Goal: Task Accomplishment & Management: Manage account settings

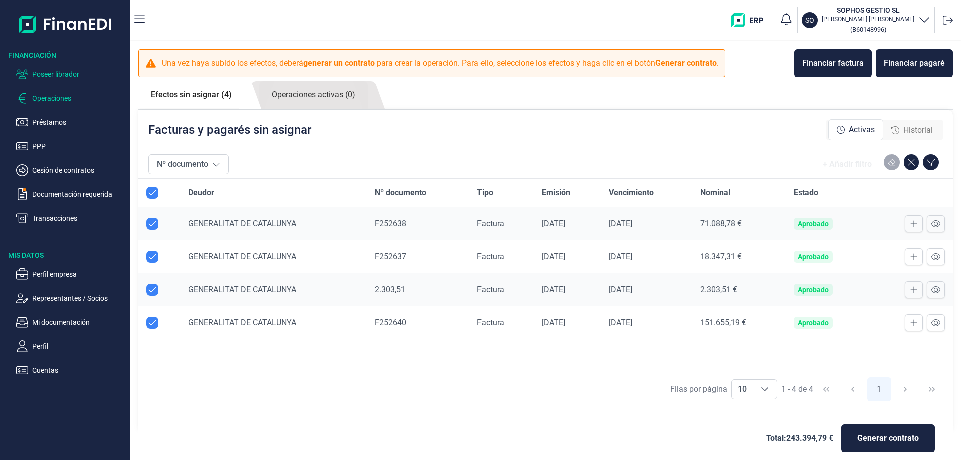
click at [51, 75] on p "Poseer librador" at bounding box center [79, 74] width 94 height 12
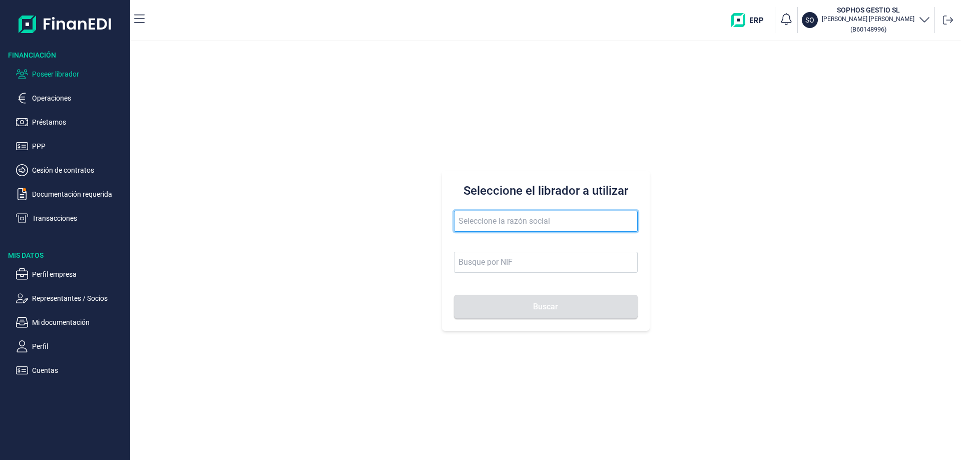
click at [477, 215] on input "text" at bounding box center [546, 221] width 184 height 21
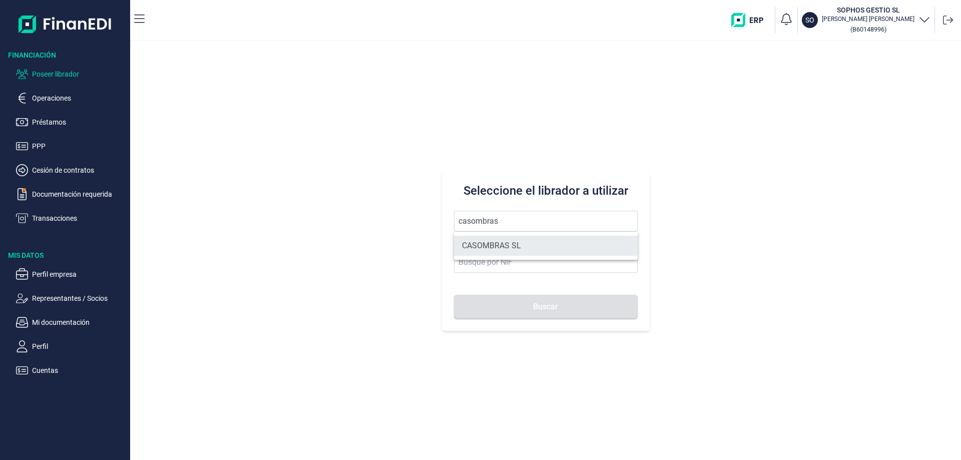
click at [504, 239] on li "CASOMBRAS SL" at bounding box center [546, 246] width 184 height 20
type input "CASOMBRAS SL"
type input "B85106888"
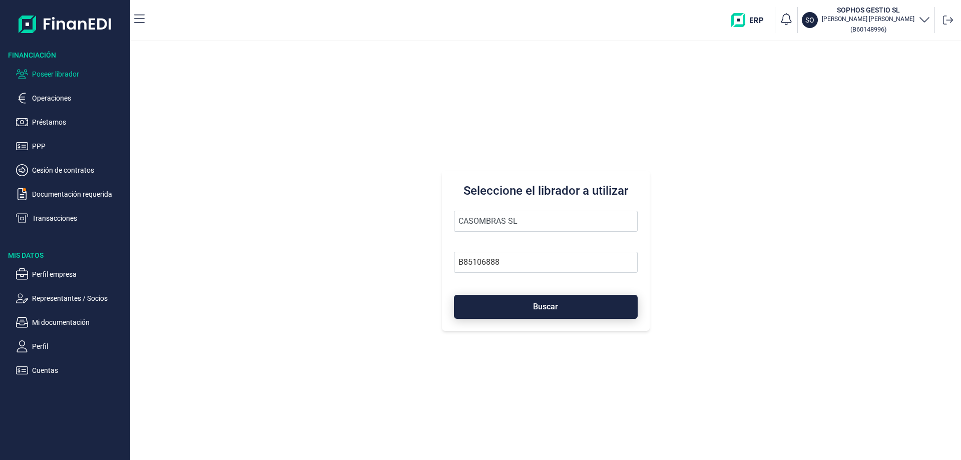
click at [551, 310] on span "Buscar" at bounding box center [545, 307] width 25 height 8
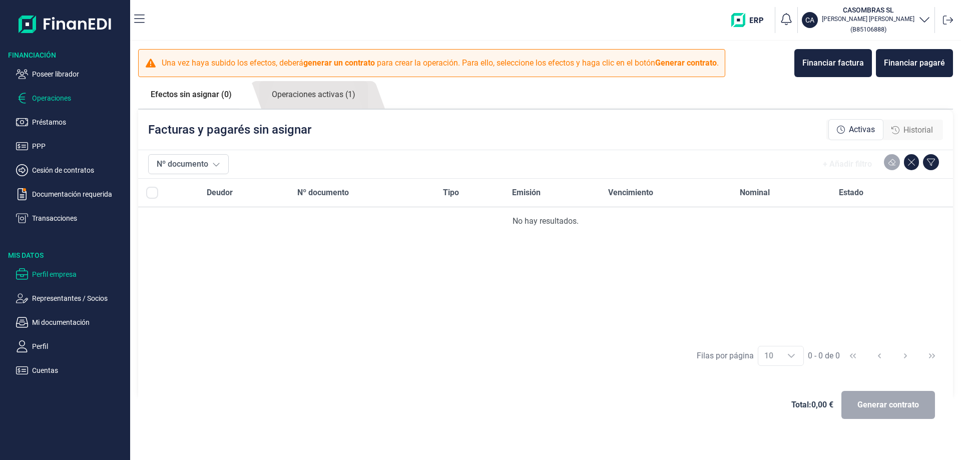
click at [62, 269] on p "Perfil empresa" at bounding box center [79, 274] width 94 height 12
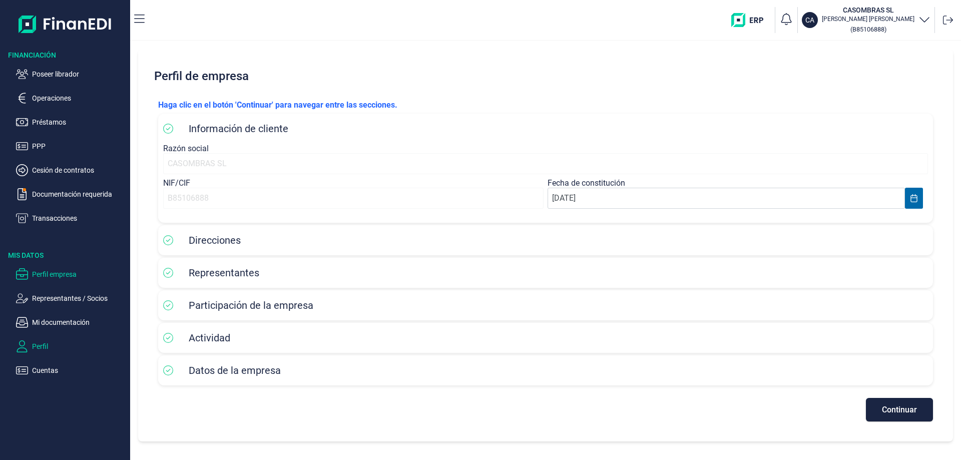
click at [62, 348] on p "Perfil" at bounding box center [79, 346] width 94 height 12
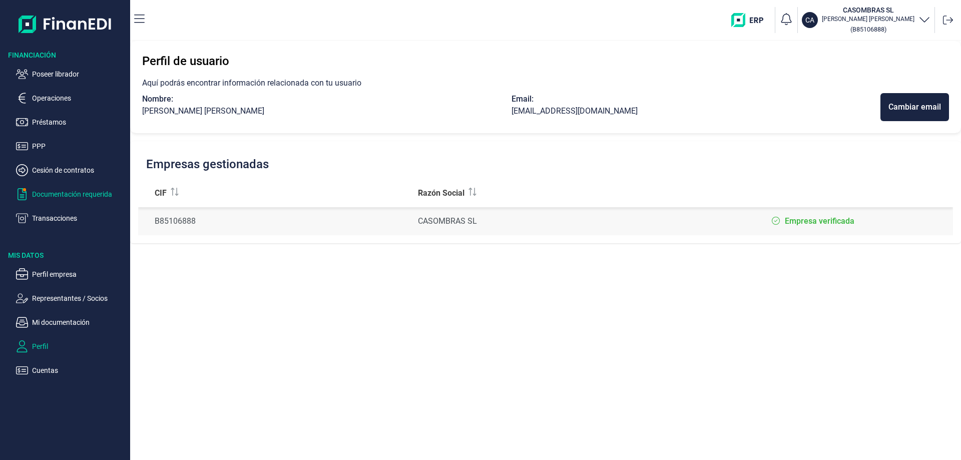
click at [63, 191] on p "Documentación requerida" at bounding box center [79, 194] width 94 height 12
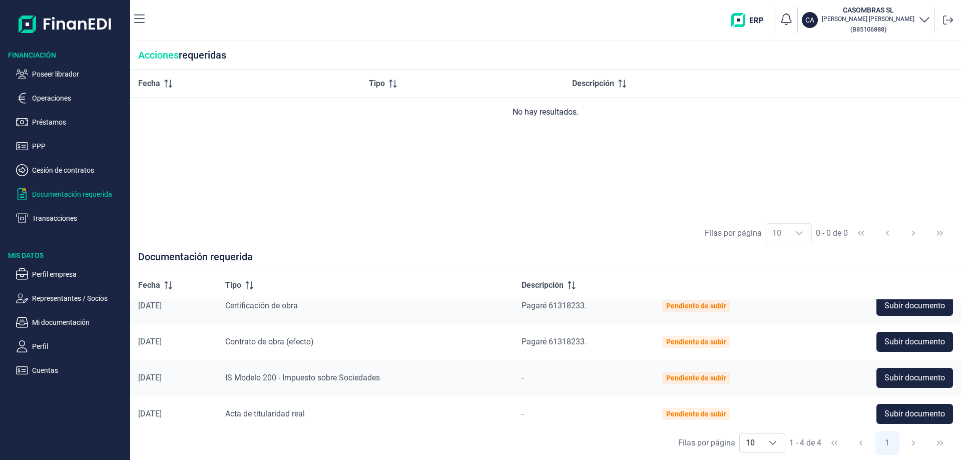
scroll to position [18, 0]
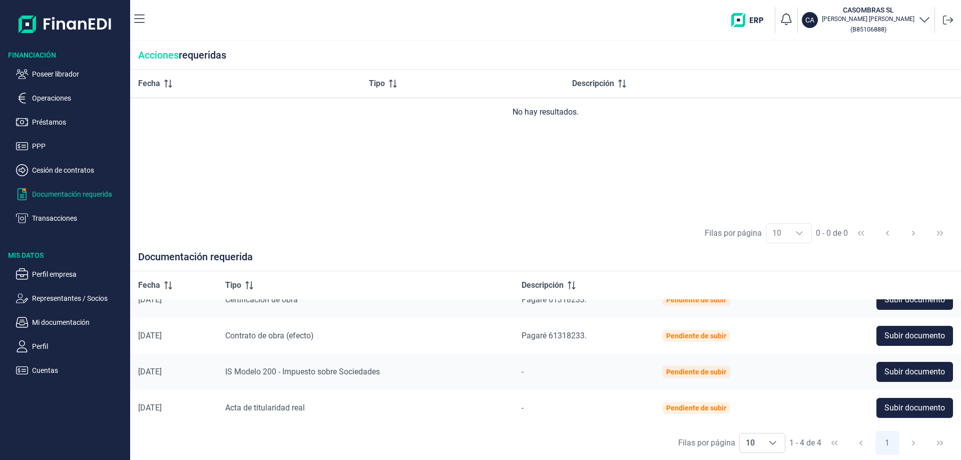
click at [93, 190] on p "Documentación requerida" at bounding box center [79, 194] width 94 height 12
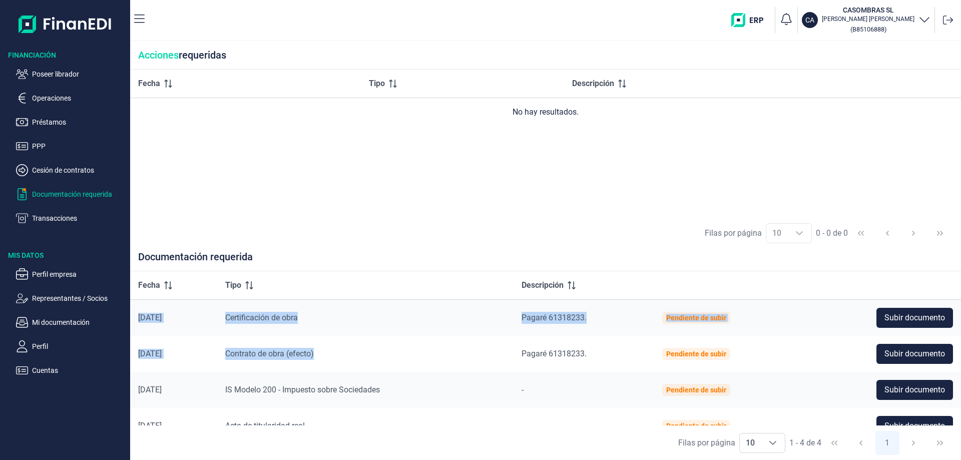
drag, startPoint x: 331, startPoint y: 354, endPoint x: 135, endPoint y: 318, distance: 200.0
click at [135, 318] on tbody "[DATE] Certificación de obra Pagaré 61318233. Pendiente de subir Subir document…" at bounding box center [545, 371] width 831 height 145
click at [135, 316] on td "[DATE]" at bounding box center [173, 317] width 87 height 37
drag, startPoint x: 135, startPoint y: 315, endPoint x: 798, endPoint y: 349, distance: 663.9
click at [798, 349] on tbody "[DATE] Certificación de obra Pagaré 61318233. Pendiente de subir Subir document…" at bounding box center [545, 371] width 831 height 145
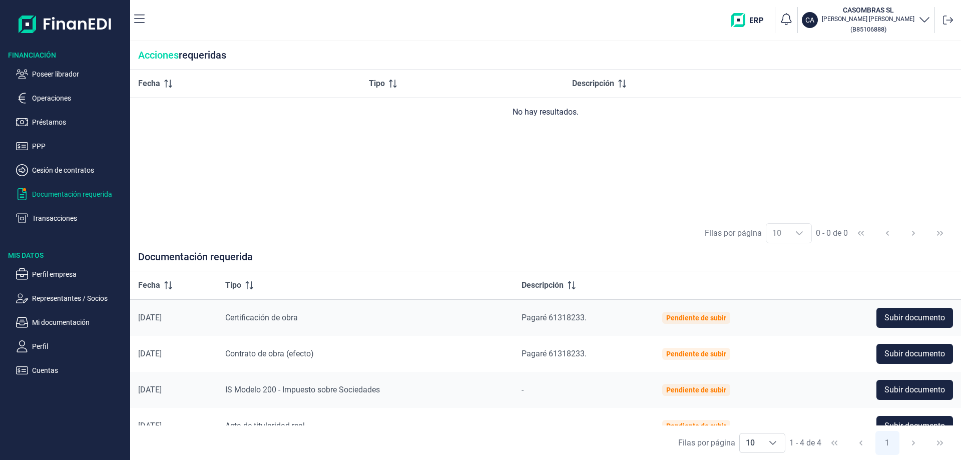
click at [634, 192] on div "Fecha Tipo Descripción No hay resultados." at bounding box center [545, 143] width 831 height 147
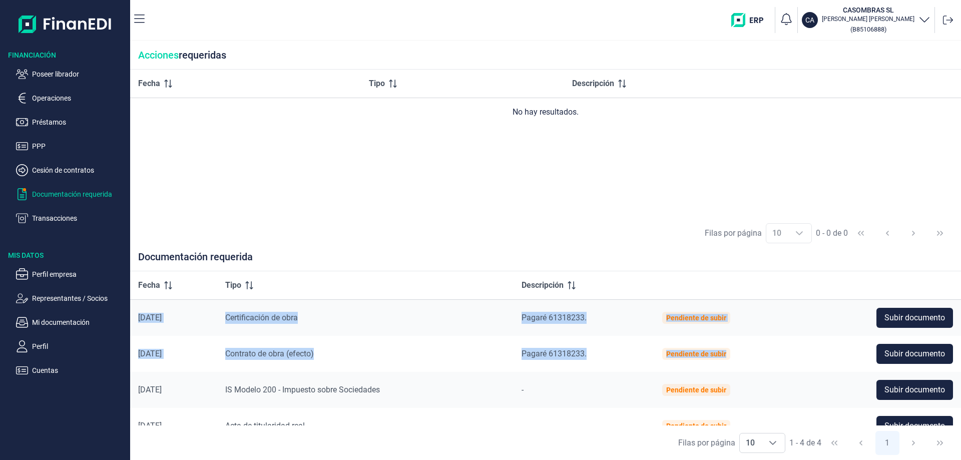
drag, startPoint x: 134, startPoint y: 318, endPoint x: 772, endPoint y: 352, distance: 639.0
click at [772, 352] on tbody "[DATE] Certificación de obra Pagaré 61318233. Pendiente de subir Subir document…" at bounding box center [545, 371] width 831 height 145
click at [767, 354] on td "Pendiente de subir" at bounding box center [727, 354] width 146 height 36
drag, startPoint x: 775, startPoint y: 354, endPoint x: 136, endPoint y: 312, distance: 640.5
click at [136, 312] on tbody "[DATE] Certificación de obra Pagaré 61318233. Pendiente de subir Subir document…" at bounding box center [545, 371] width 831 height 145
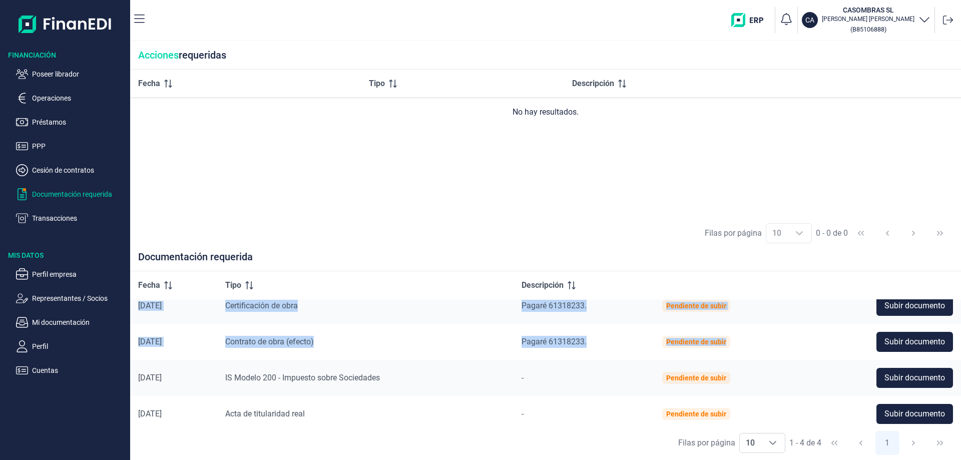
scroll to position [18, 0]
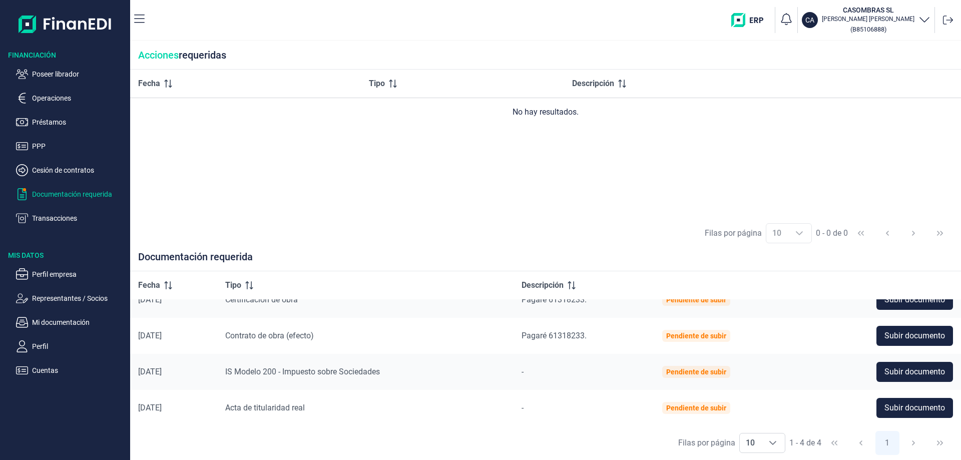
click at [376, 223] on div "Filas por página 10 10 10 0 - 0 de 0" at bounding box center [545, 233] width 831 height 35
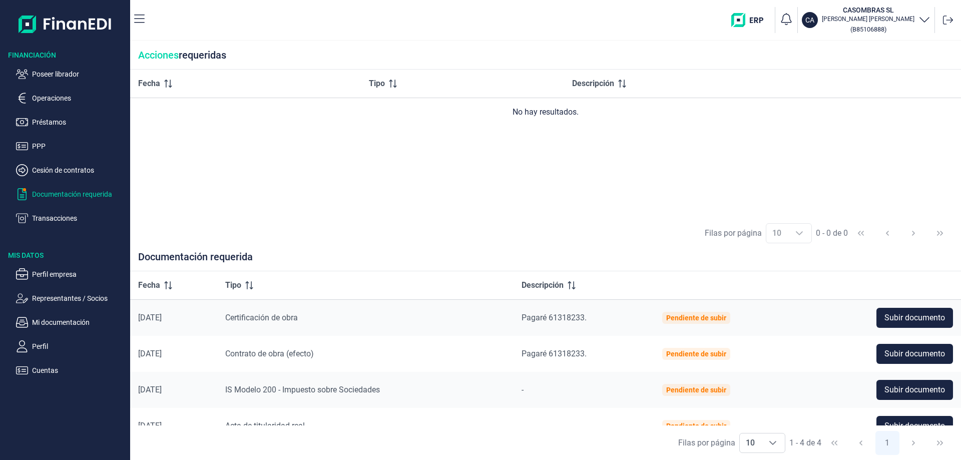
click at [491, 217] on div "Filas por página 10 10 10 0 - 0 de 0" at bounding box center [545, 233] width 831 height 35
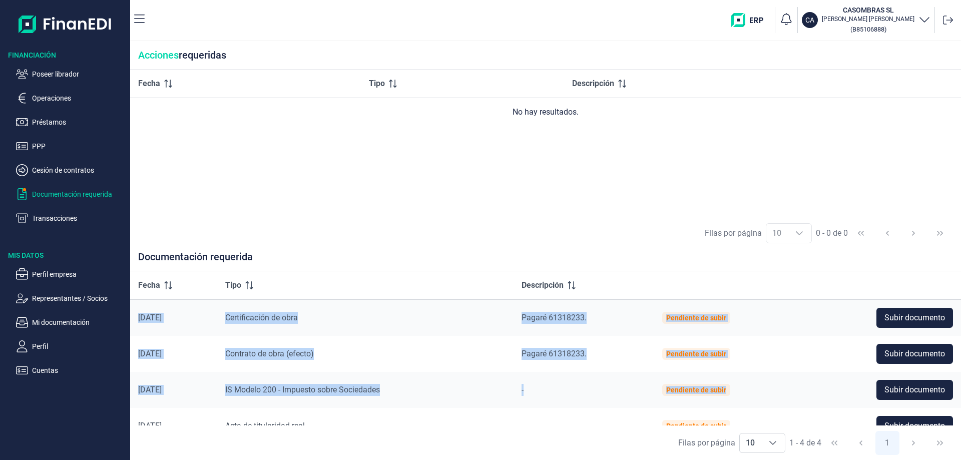
drag, startPoint x: 166, startPoint y: 321, endPoint x: 758, endPoint y: 394, distance: 597.0
click at [758, 394] on tbody "[DATE] Certificación de obra Pagaré 61318233. Pendiente de subir Subir document…" at bounding box center [545, 371] width 831 height 145
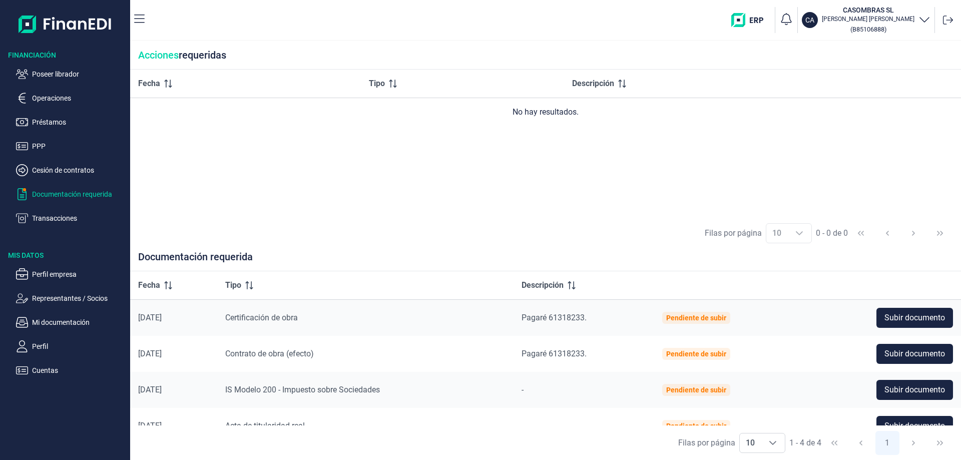
click at [650, 161] on div "Fecha Tipo Descripción No hay resultados." at bounding box center [545, 143] width 831 height 147
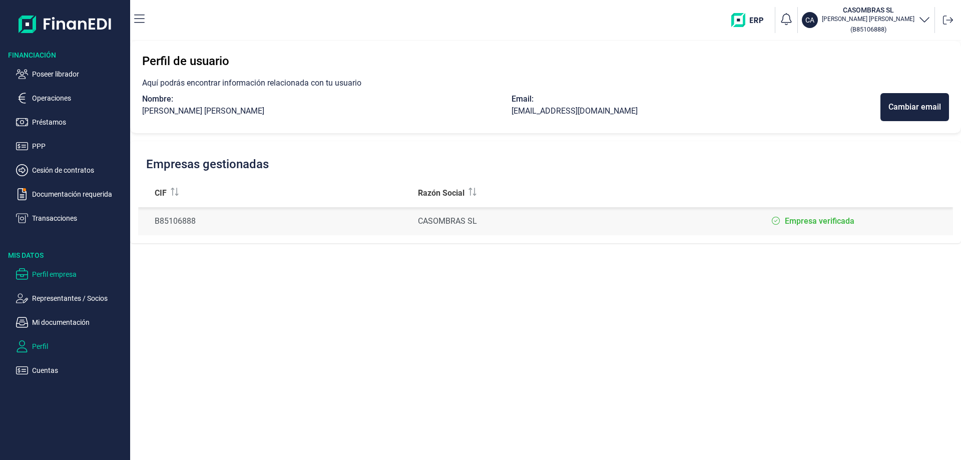
click at [56, 273] on p "Perfil empresa" at bounding box center [79, 274] width 94 height 12
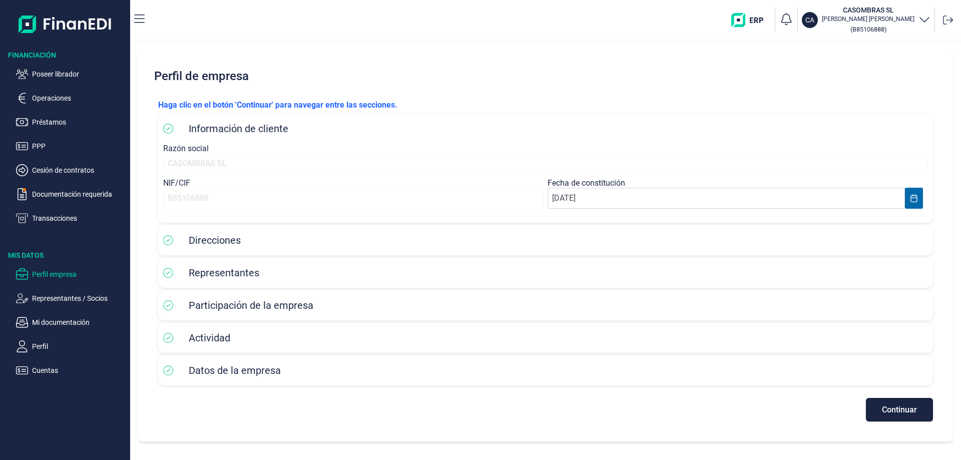
click at [238, 242] on span "Direcciones" at bounding box center [215, 240] width 52 height 12
click at [219, 243] on span "Direcciones" at bounding box center [215, 240] width 52 height 12
click at [219, 279] on div "Representantes" at bounding box center [545, 272] width 765 height 15
click at [91, 195] on p "Documentación requerida" at bounding box center [79, 194] width 94 height 12
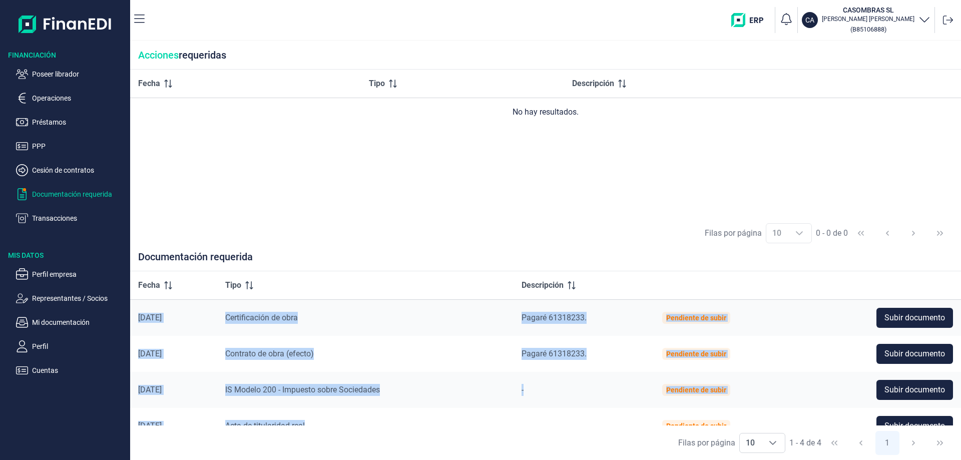
scroll to position [18, 0]
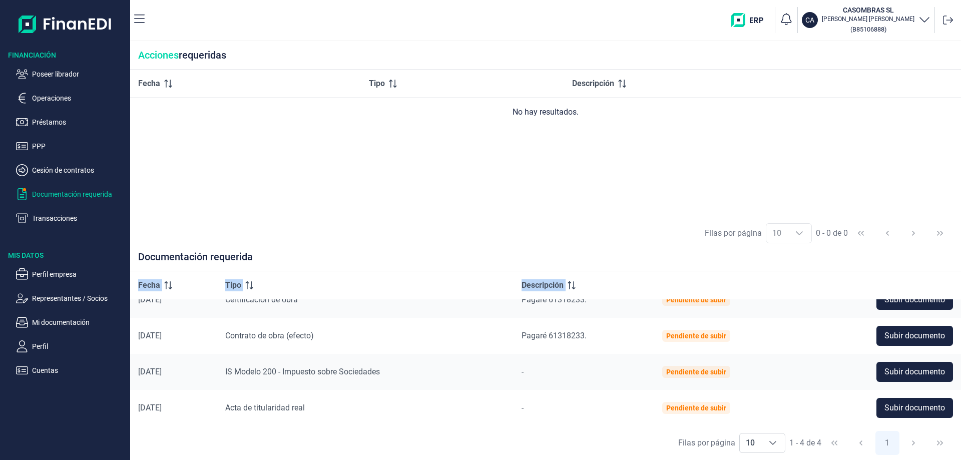
drag, startPoint x: 137, startPoint y: 311, endPoint x: 850, endPoint y: 416, distance: 720.8
click at [850, 416] on tbody "11/08/2025 Certificación de obra Pagaré 61318233. Pendiente de subir Subir docu…" at bounding box center [545, 353] width 831 height 145
click at [566, 410] on div "-" at bounding box center [583, 408] width 125 height 12
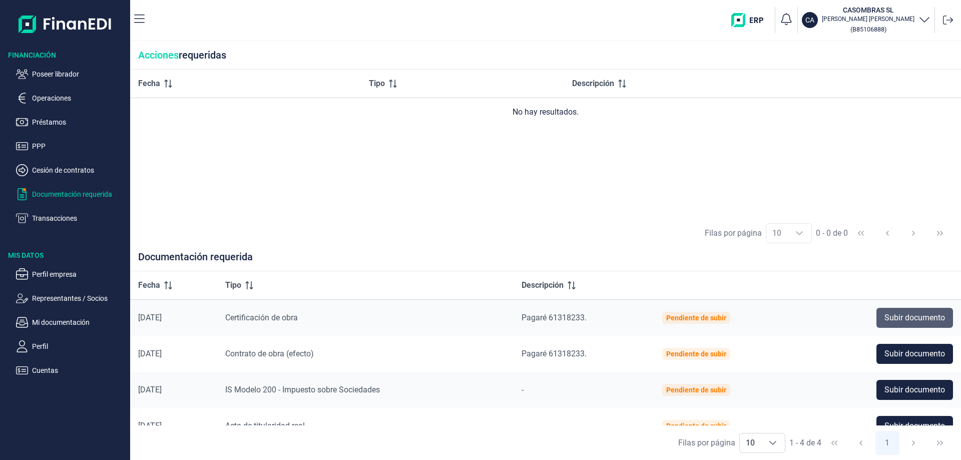
click at [916, 313] on span "Subir documento" at bounding box center [914, 318] width 61 height 12
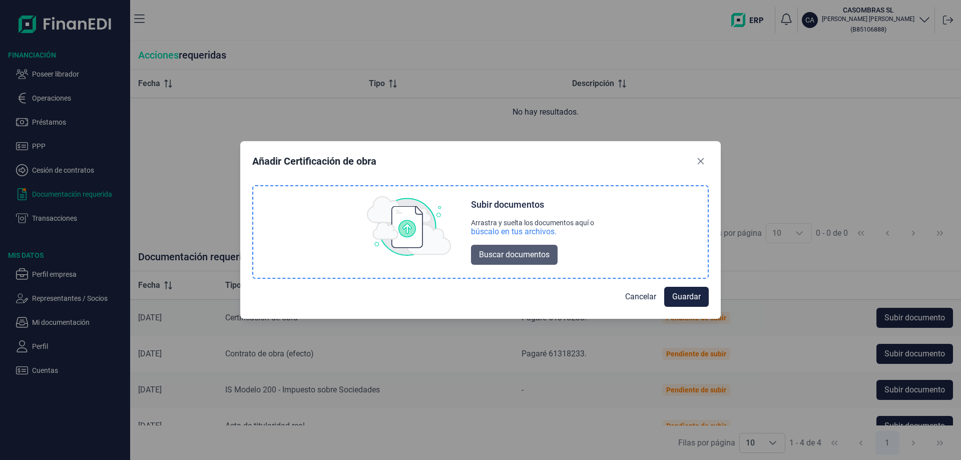
click at [501, 257] on span "Buscar documentos" at bounding box center [514, 255] width 71 height 12
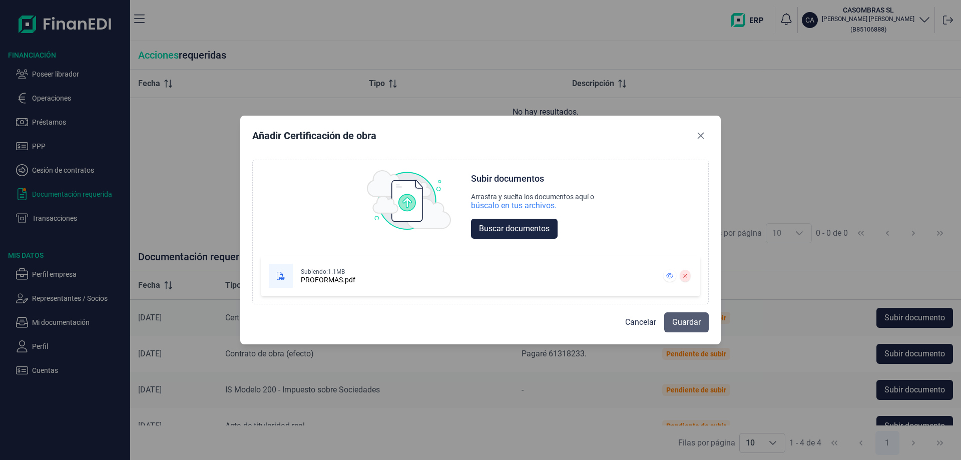
click at [688, 319] on span "Guardar" at bounding box center [686, 322] width 29 height 12
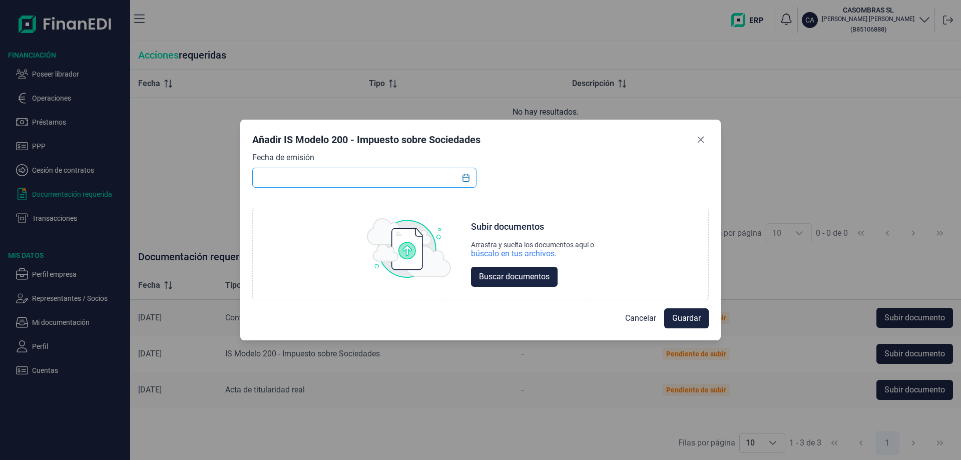
click at [348, 175] on input "text" at bounding box center [364, 178] width 224 height 20
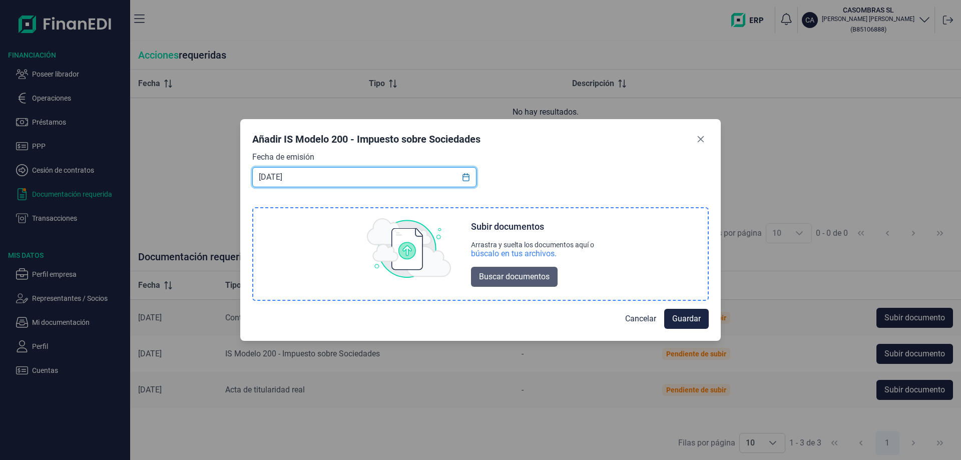
type input "17/07/2025"
click at [520, 275] on span "Buscar documentos" at bounding box center [514, 277] width 71 height 12
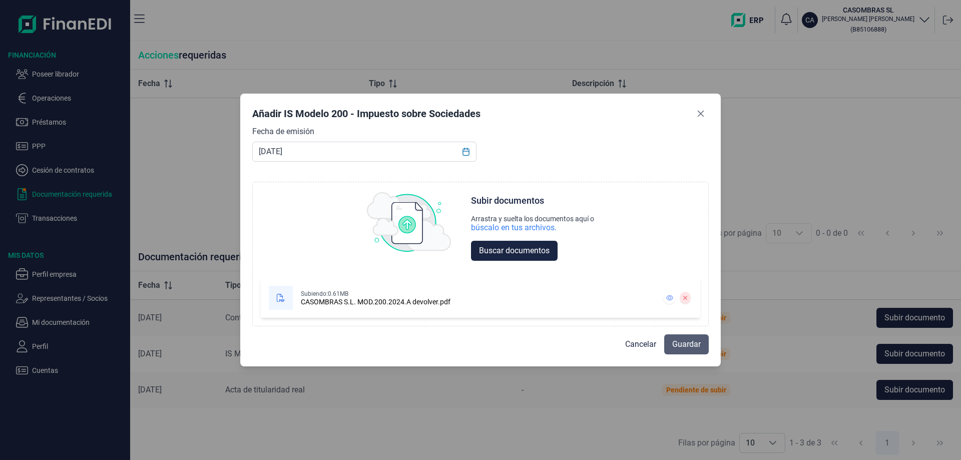
click at [697, 341] on span "Guardar" at bounding box center [686, 344] width 29 height 12
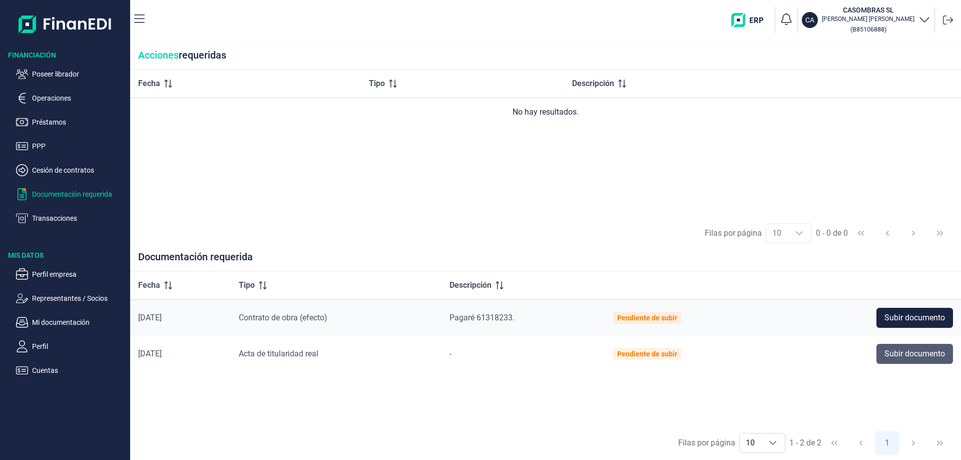
click at [909, 357] on span "Subir documento" at bounding box center [914, 354] width 61 height 12
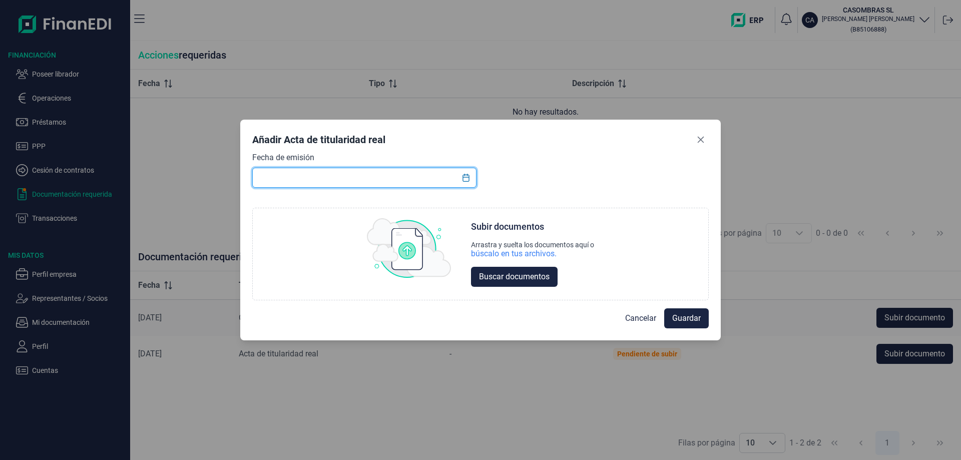
click at [375, 172] on input "text" at bounding box center [364, 178] width 224 height 20
type input "21/06/2018"
click at [532, 278] on span "Buscar documentos" at bounding box center [514, 277] width 71 height 12
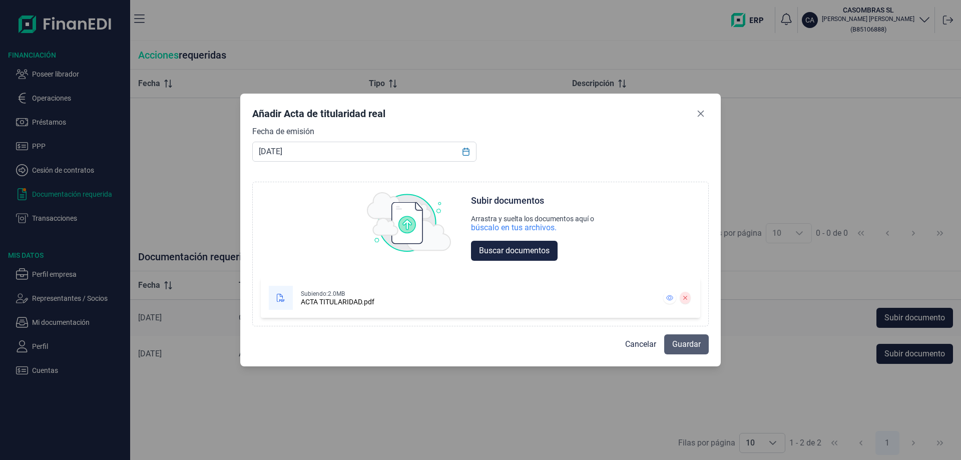
click at [682, 344] on span "Guardar" at bounding box center [686, 344] width 29 height 12
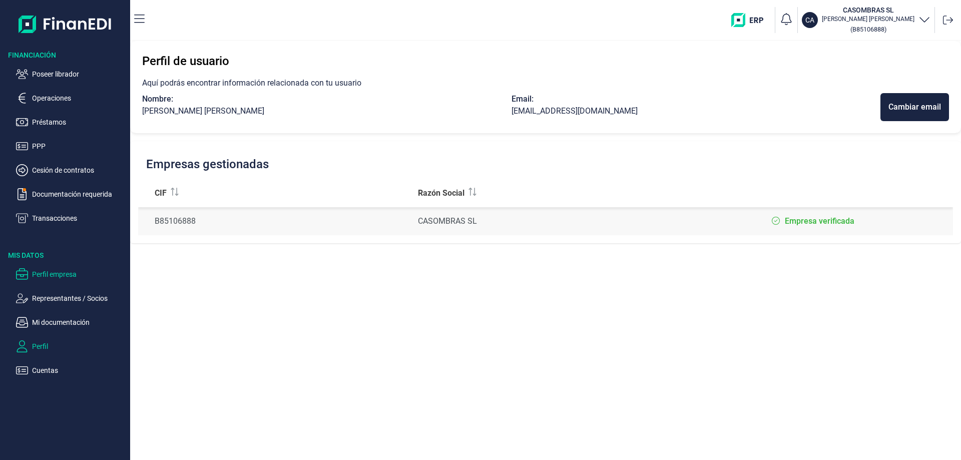
click at [54, 275] on p "Perfil empresa" at bounding box center [79, 274] width 94 height 12
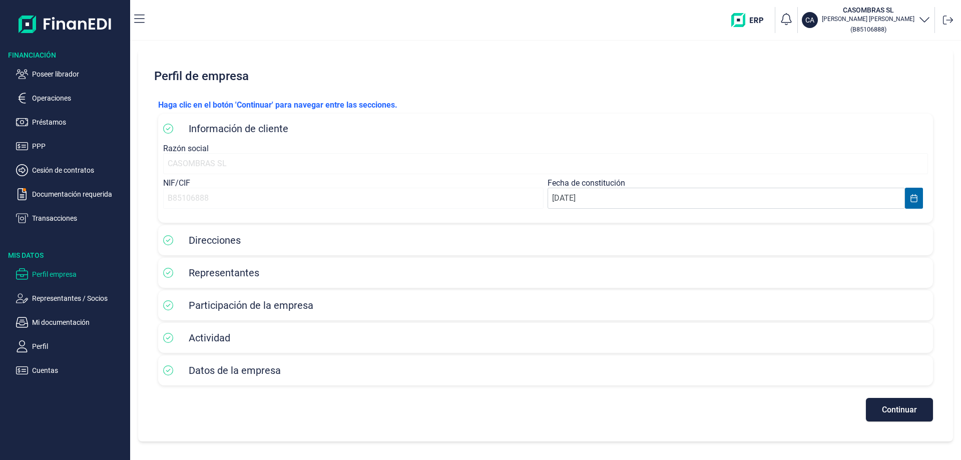
click at [247, 281] on div "Representantes" at bounding box center [545, 273] width 765 height 20
click at [247, 274] on span "Representantes" at bounding box center [224, 273] width 71 height 12
click at [890, 409] on span "Continuar" at bounding box center [899, 410] width 35 height 8
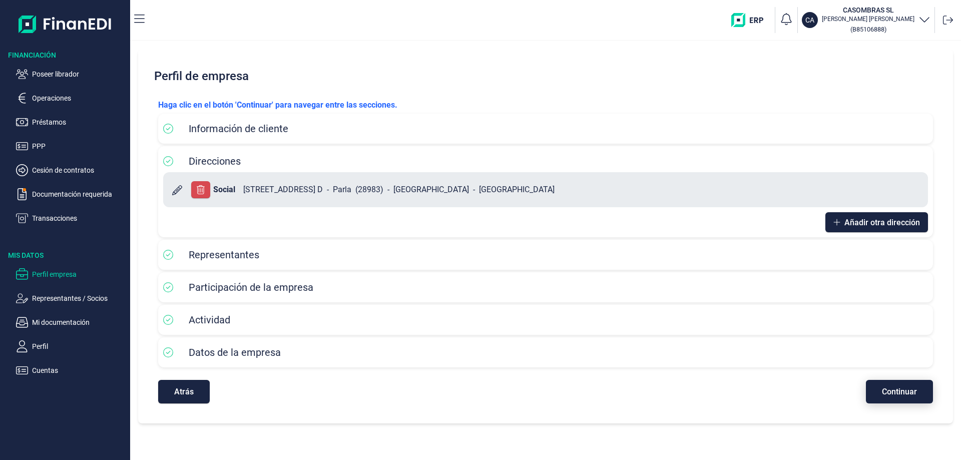
click at [894, 393] on span "Continuar" at bounding box center [899, 392] width 35 height 8
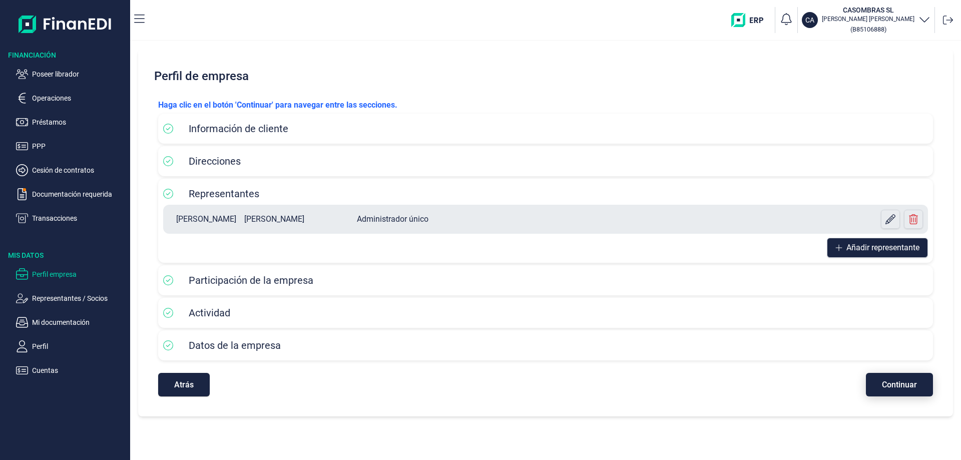
click at [894, 393] on button "Continuar" at bounding box center [899, 385] width 67 height 24
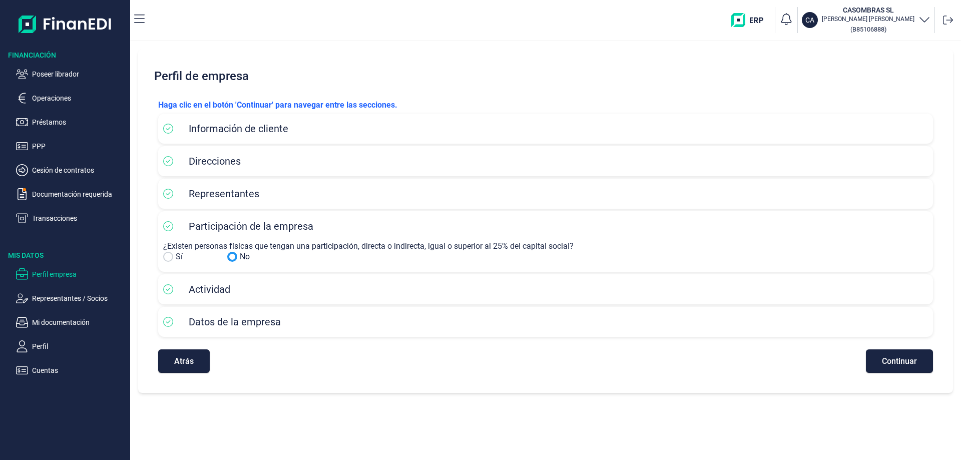
click at [169, 257] on input "No" at bounding box center [168, 257] width 10 height 10
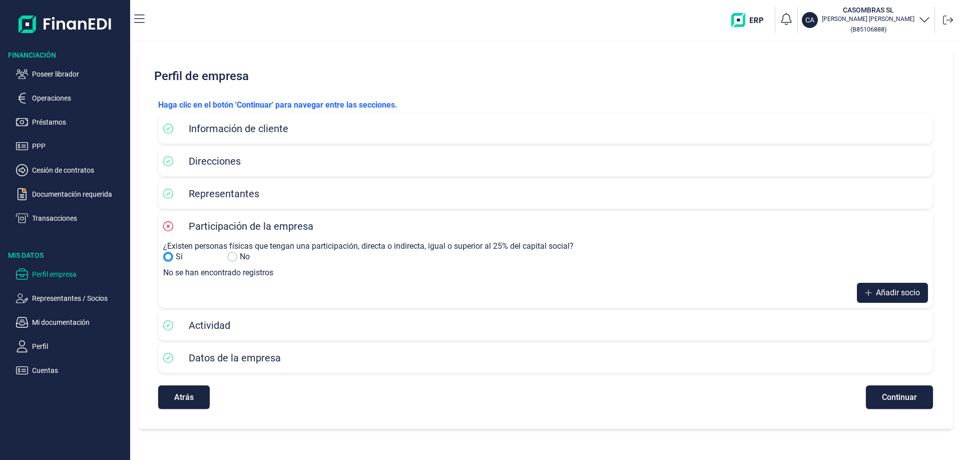
click at [234, 254] on input "Sí" at bounding box center [232, 257] width 10 height 10
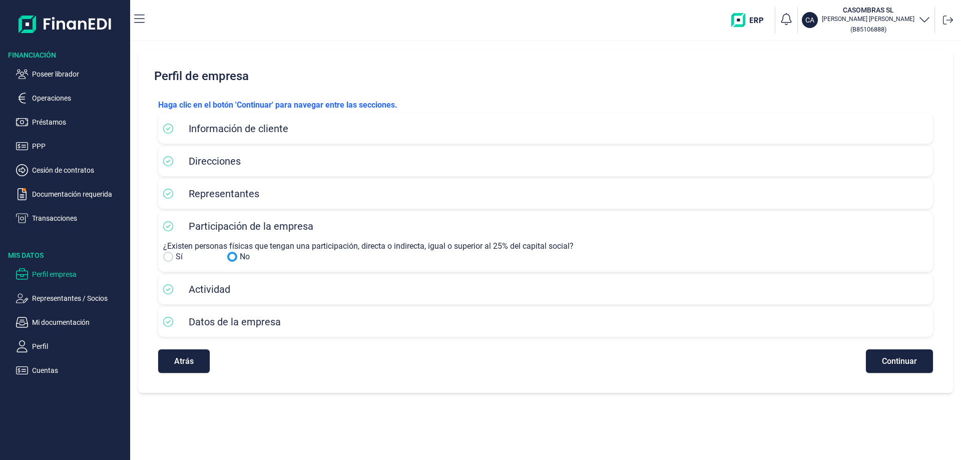
click at [167, 254] on input "No" at bounding box center [168, 257] width 10 height 10
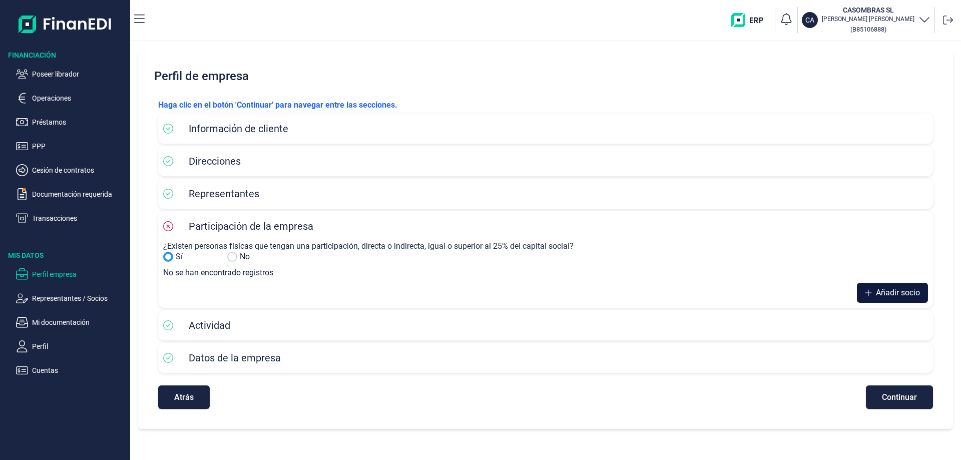
click at [897, 292] on span "Añadir socio" at bounding box center [898, 293] width 44 height 12
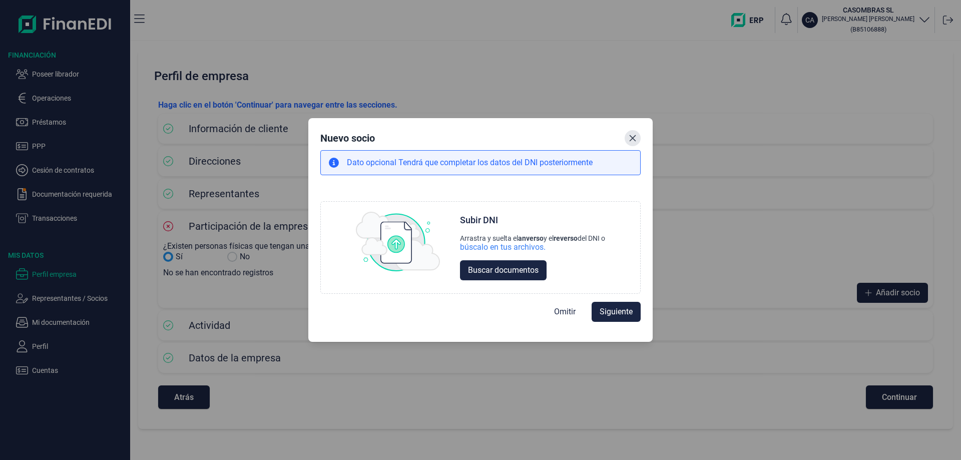
click at [634, 134] on icon "Close" at bounding box center [633, 138] width 8 height 8
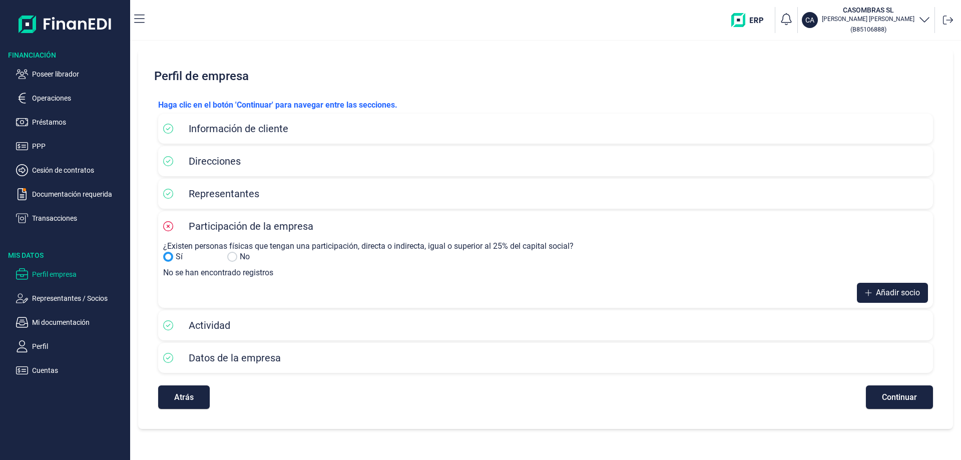
click at [276, 194] on div "Representantes" at bounding box center [545, 193] width 765 height 15
drag, startPoint x: 248, startPoint y: 191, endPoint x: 203, endPoint y: 195, distance: 45.2
click at [247, 191] on span "Representantes" at bounding box center [224, 194] width 71 height 12
click at [164, 398] on button "Atrás" at bounding box center [184, 397] width 52 height 24
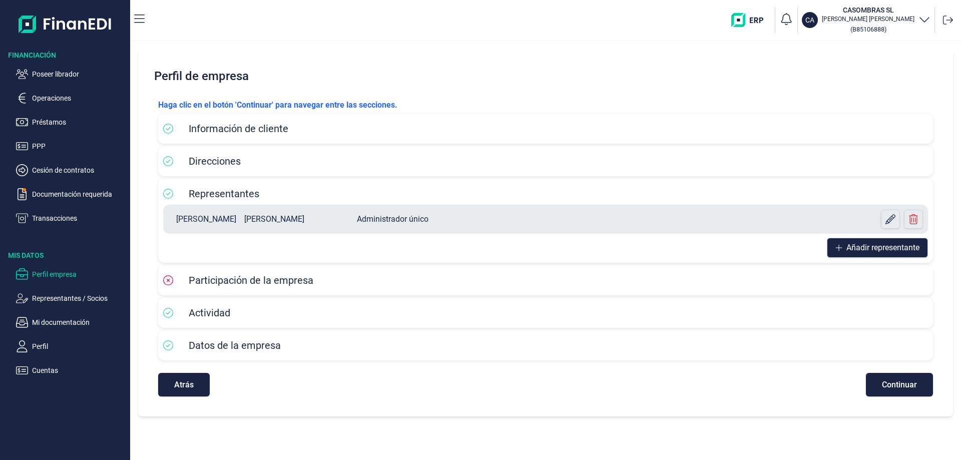
click at [789, 221] on div "JAIME RIGOBERTO TROYA JIMENEZ Administrador único" at bounding box center [507, 219] width 679 height 12
drag, startPoint x: 399, startPoint y: 220, endPoint x: 502, endPoint y: 237, distance: 105.0
click at [401, 221] on div "Administrador único" at bounding box center [393, 219] width 72 height 12
click at [842, 251] on button "Añadir representante" at bounding box center [877, 248] width 101 height 20
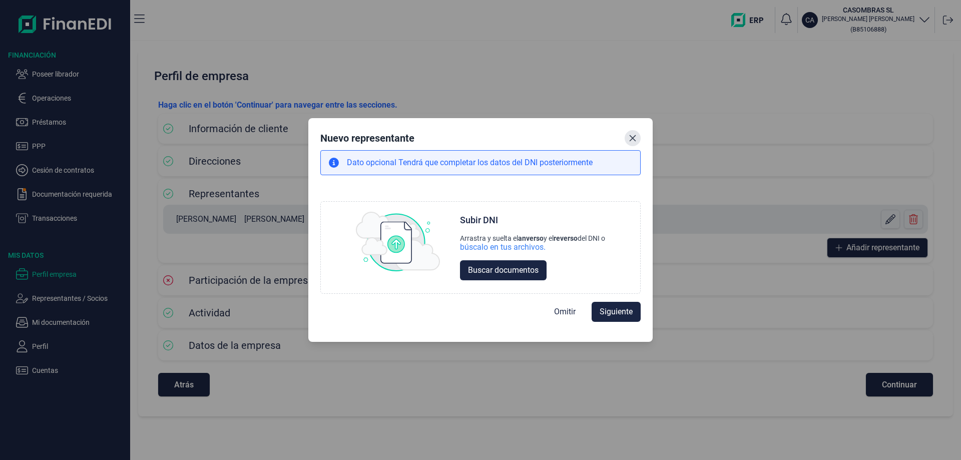
click at [635, 139] on icon "Close" at bounding box center [633, 138] width 8 height 8
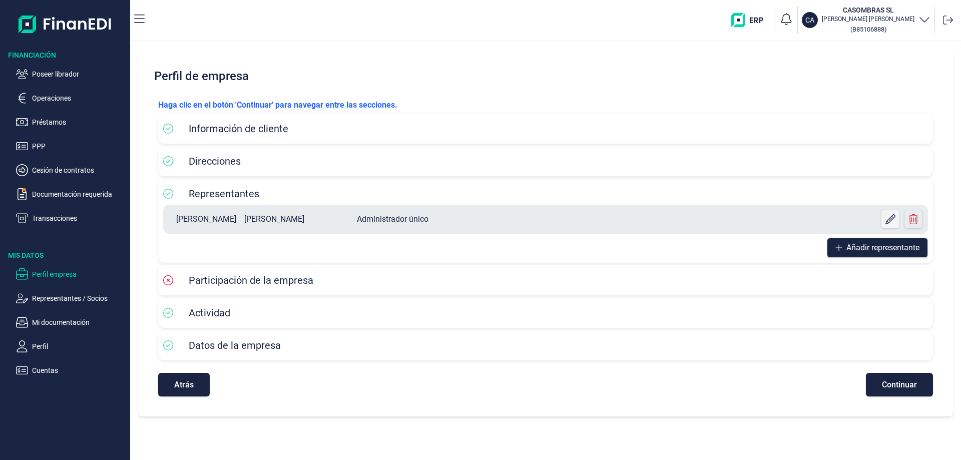
click at [885, 219] on icon at bounding box center [890, 219] width 10 height 10
select select "ES"
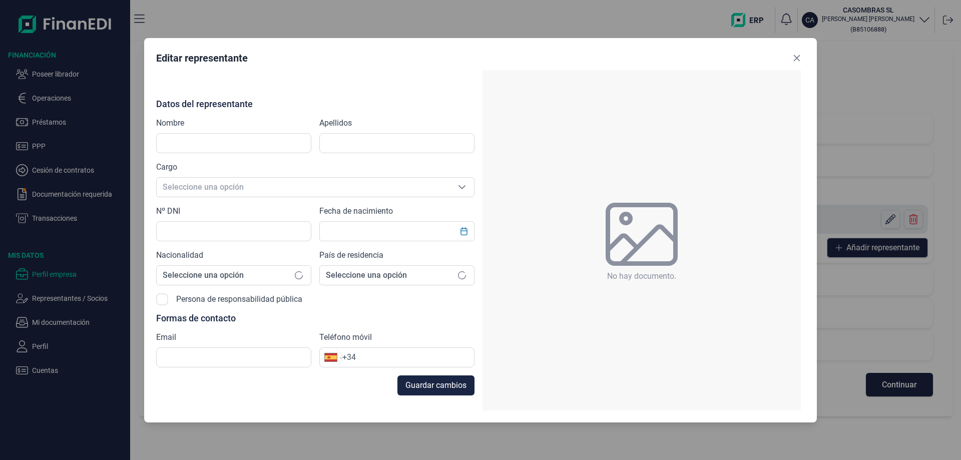
type input "JAIME RIGOBERTO"
type input "TROYA JIMENEZ"
type input "60045158R"
type input "jaime.casom@hotmail.com"
type input "+34 618 63 39 22"
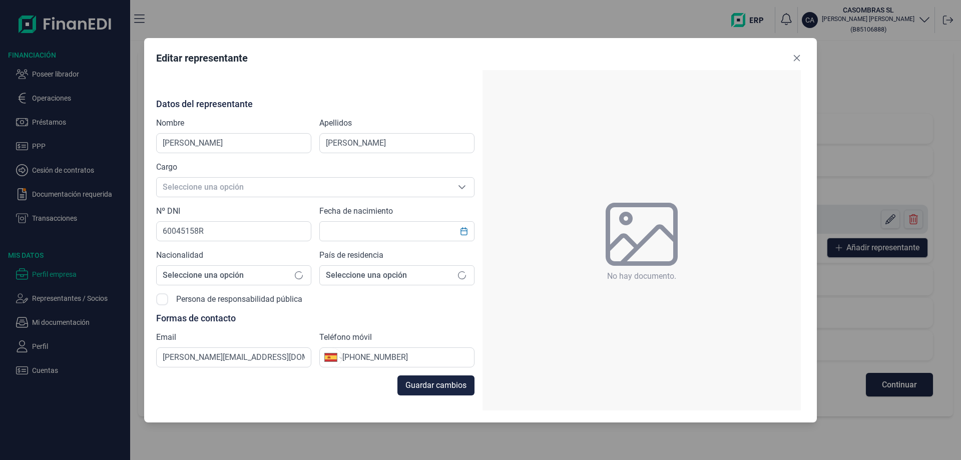
type input "22/05/1970"
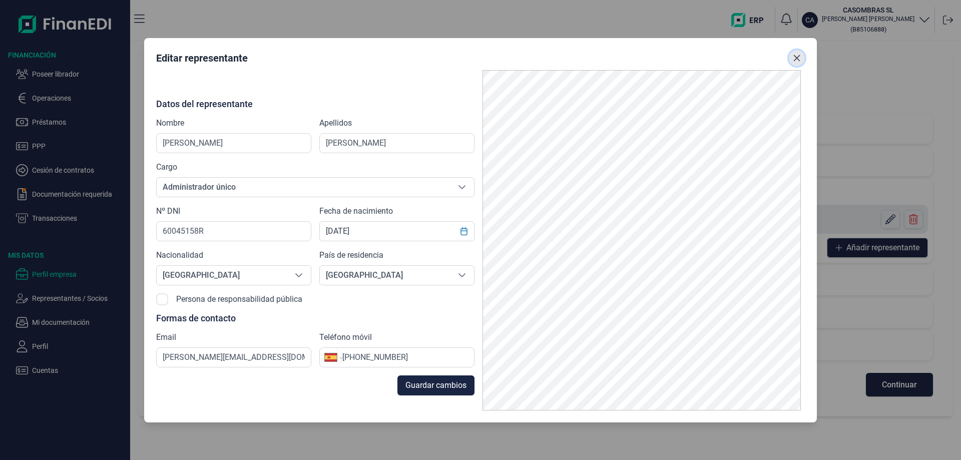
click at [799, 58] on icon "Close" at bounding box center [797, 58] width 8 height 8
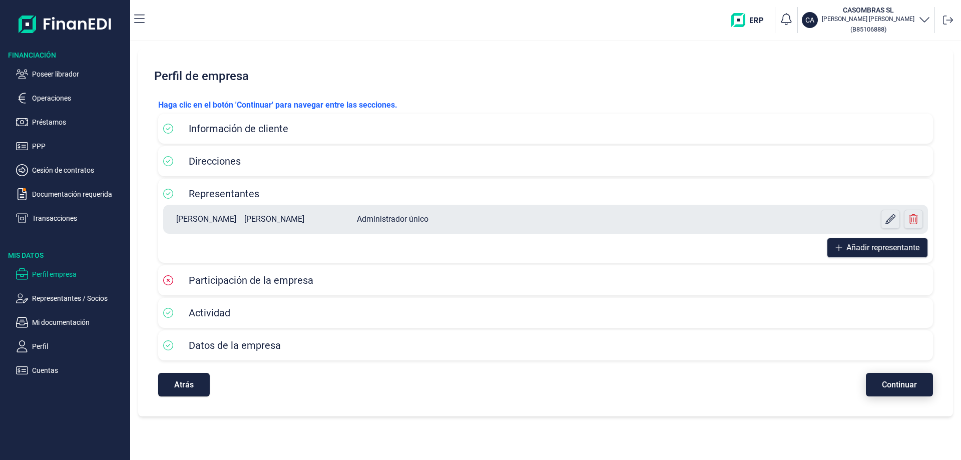
click at [883, 379] on button "Continuar" at bounding box center [899, 385] width 67 height 24
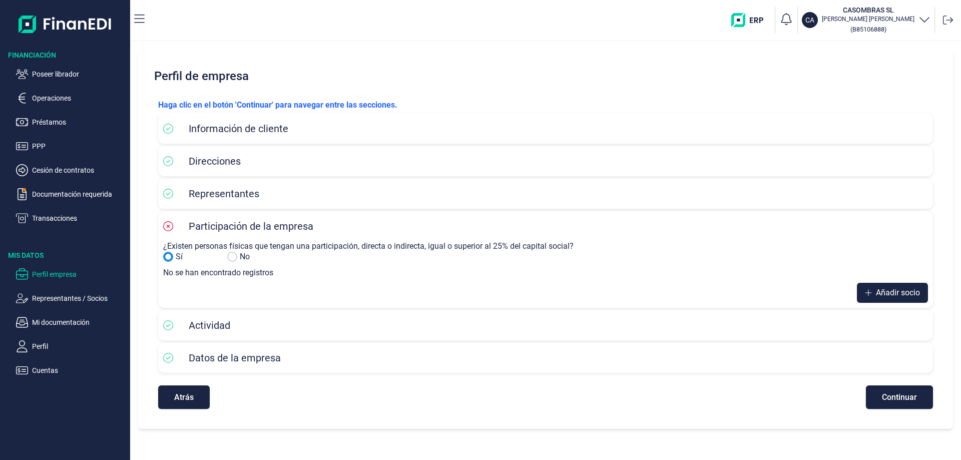
click at [166, 257] on input "No" at bounding box center [168, 257] width 10 height 10
click at [882, 289] on span "Añadir socio" at bounding box center [898, 293] width 44 height 12
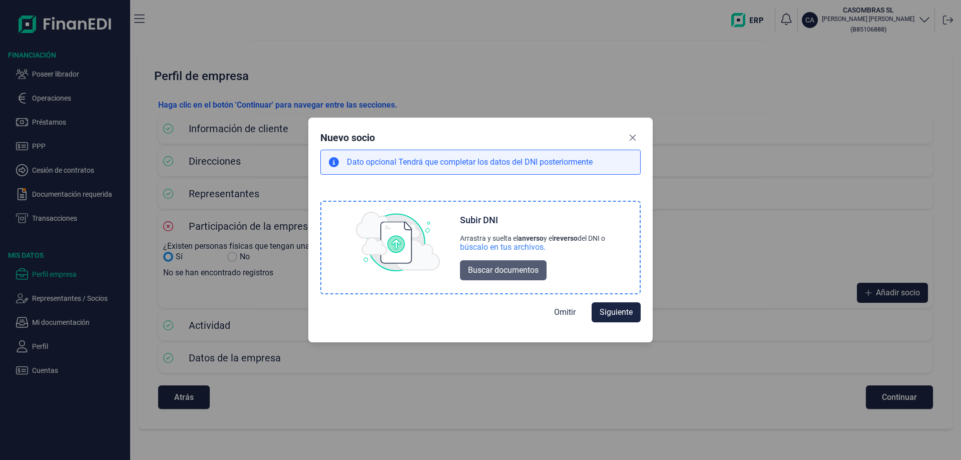
click at [526, 278] on button "Buscar documentos" at bounding box center [503, 270] width 87 height 20
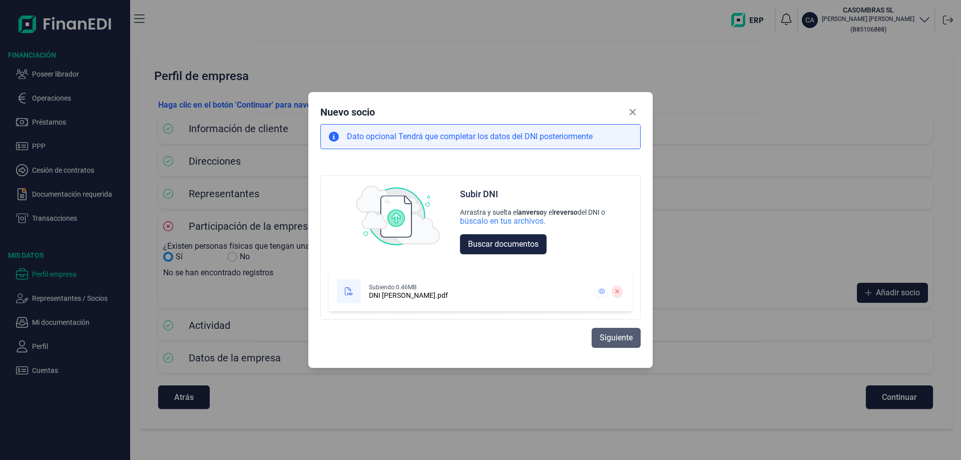
click at [617, 336] on span "Siguiente" at bounding box center [616, 338] width 33 height 12
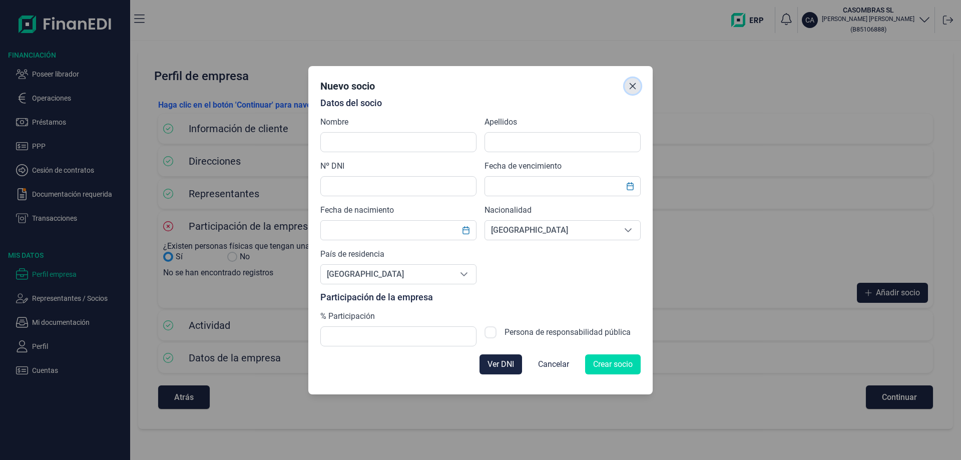
click at [633, 89] on icon "Close" at bounding box center [633, 86] width 8 height 8
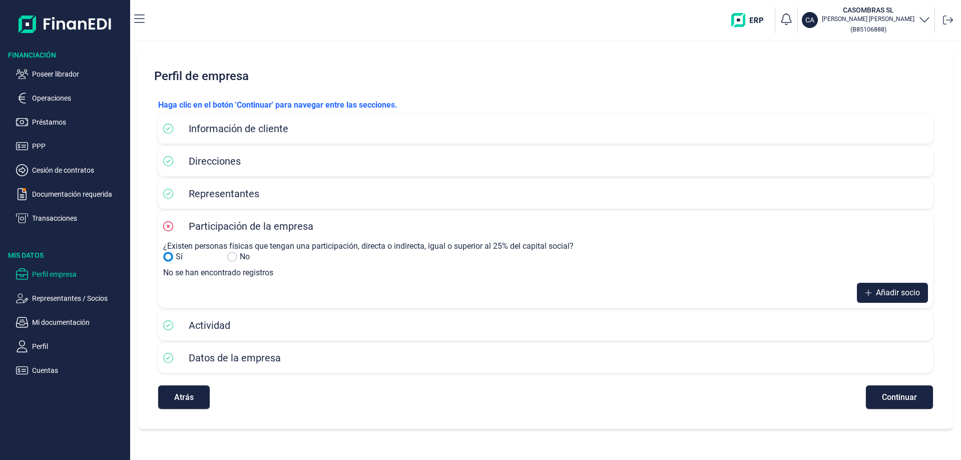
click at [170, 256] on input "No" at bounding box center [168, 257] width 10 height 10
click at [267, 204] on div "Representantes" at bounding box center [545, 194] width 775 height 30
click at [245, 195] on span "Representantes" at bounding box center [224, 194] width 71 height 12
click at [173, 195] on icon at bounding box center [168, 194] width 10 height 10
click at [167, 191] on icon at bounding box center [168, 194] width 10 height 10
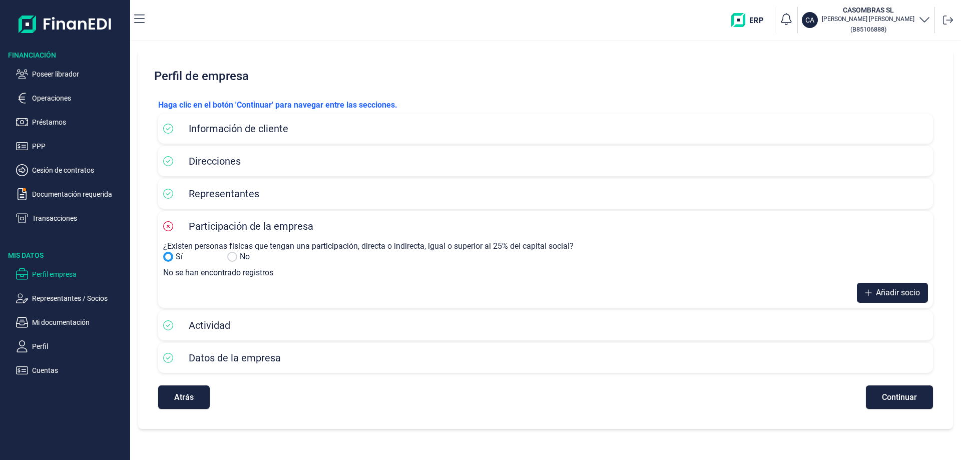
click at [160, 224] on div "Participación de la empresa ¿Existen personas físicas que tengan una participac…" at bounding box center [545, 259] width 775 height 97
click at [168, 225] on icon at bounding box center [168, 226] width 10 height 10
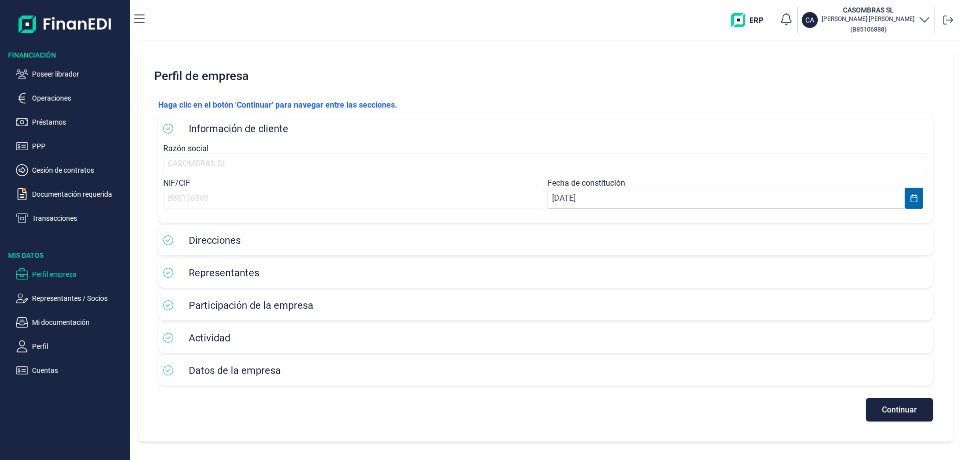
click at [254, 311] on span "Participación de la empresa" at bounding box center [251, 305] width 125 height 12
drag, startPoint x: 893, startPoint y: 396, endPoint x: 897, endPoint y: 402, distance: 7.0
click at [893, 397] on div "Continuar" at bounding box center [545, 405] width 775 height 34
click at [907, 417] on button "Continuar" at bounding box center [899, 410] width 67 height 24
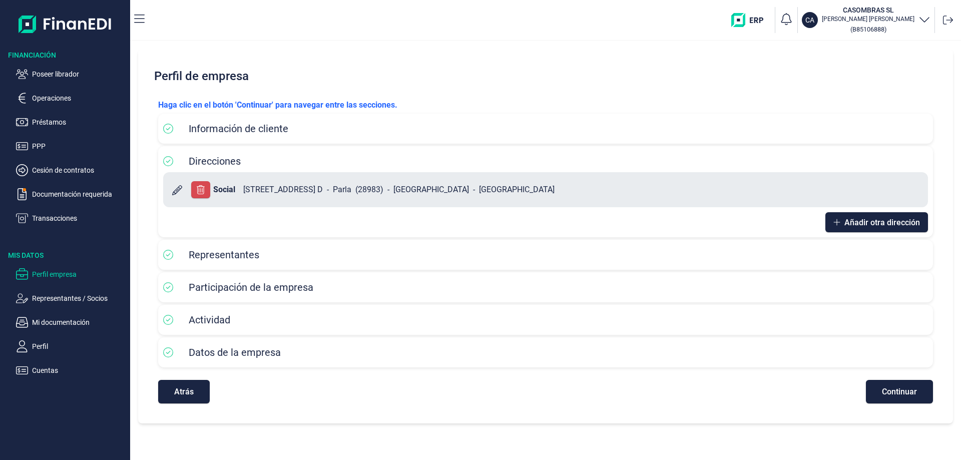
click at [907, 417] on div "Perfil de empresa Haga clic en el botón 'Continuar' para navegar entre las secc…" at bounding box center [545, 236] width 815 height 374
click at [914, 426] on div "Perfil de empresa Haga clic en el botón 'Continuar' para navegar entre las secc…" at bounding box center [545, 250] width 831 height 419
click at [917, 406] on div "Haga clic en el botón 'Continuar' para navegar entre las secciones. Información…" at bounding box center [545, 251] width 791 height 320
click at [913, 400] on button "Continuar" at bounding box center [899, 392] width 67 height 24
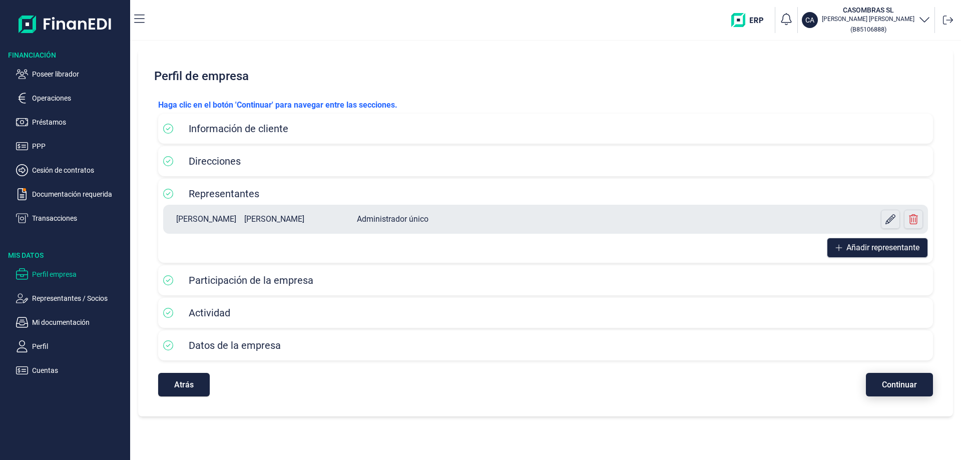
click at [913, 400] on div "Haga clic en el botón 'Continuar' para navegar entre las secciones. Información…" at bounding box center [545, 247] width 791 height 313
click at [908, 388] on span "Continuar" at bounding box center [899, 385] width 35 height 8
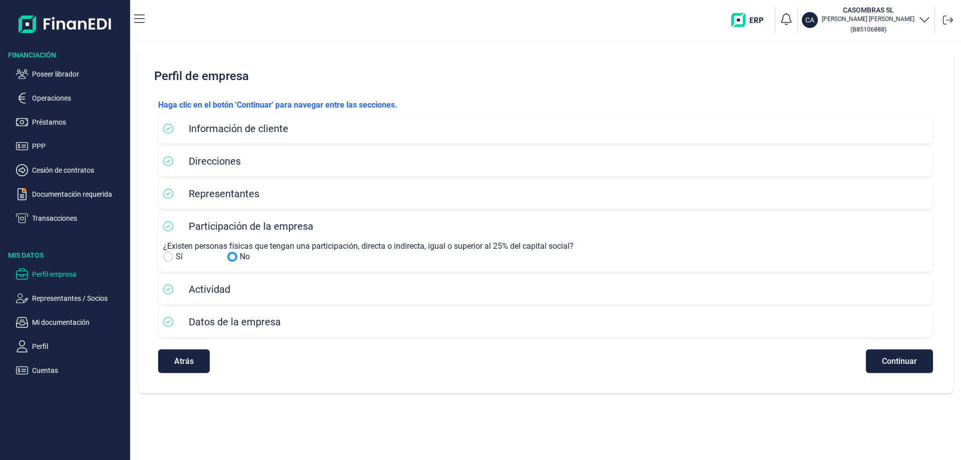
drag, startPoint x: 174, startPoint y: 256, endPoint x: 199, endPoint y: 267, distance: 27.3
click at [177, 256] on div "Sí" at bounding box center [191, 257] width 56 height 12
click at [167, 256] on input "No" at bounding box center [168, 257] width 10 height 10
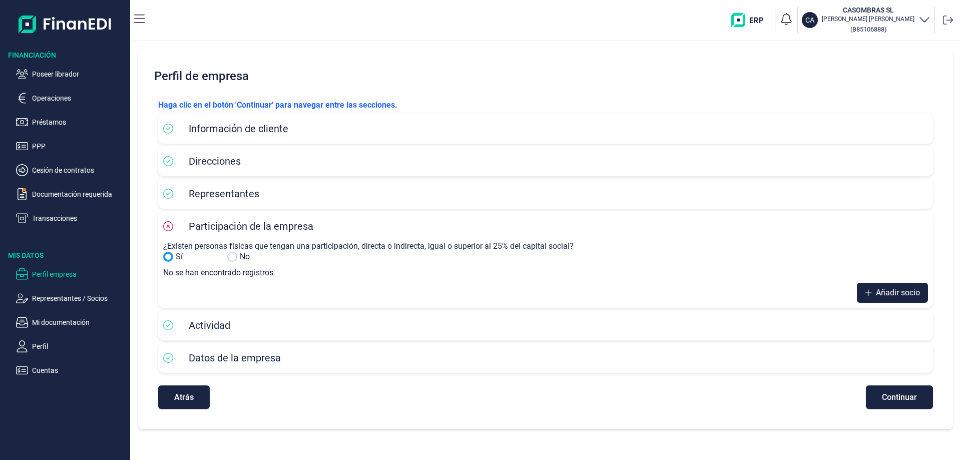
click at [230, 201] on div "Representantes" at bounding box center [545, 193] width 765 height 15
click at [879, 294] on span "Añadir socio" at bounding box center [898, 293] width 44 height 12
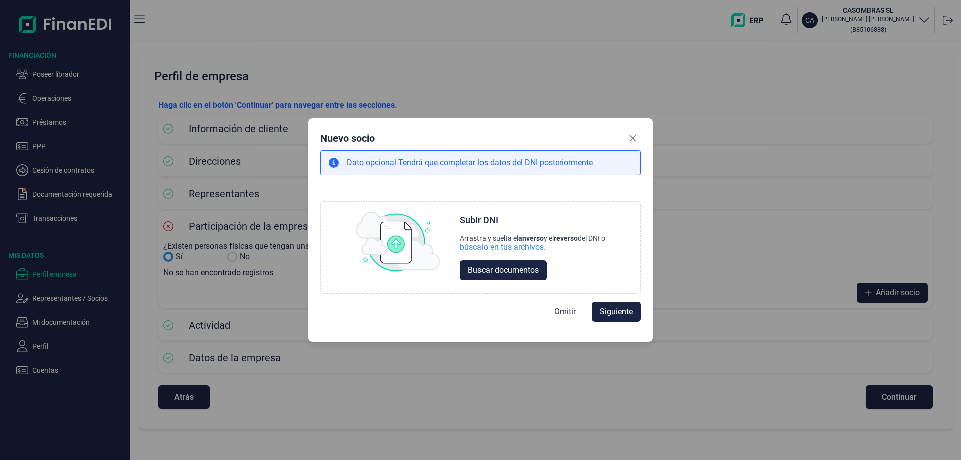
click at [481, 169] on div "Dato opcional Tendrá que completar los datos del DNI posteriormente" at bounding box center [480, 162] width 320 height 25
click at [567, 310] on span "Omitir" at bounding box center [565, 312] width 22 height 12
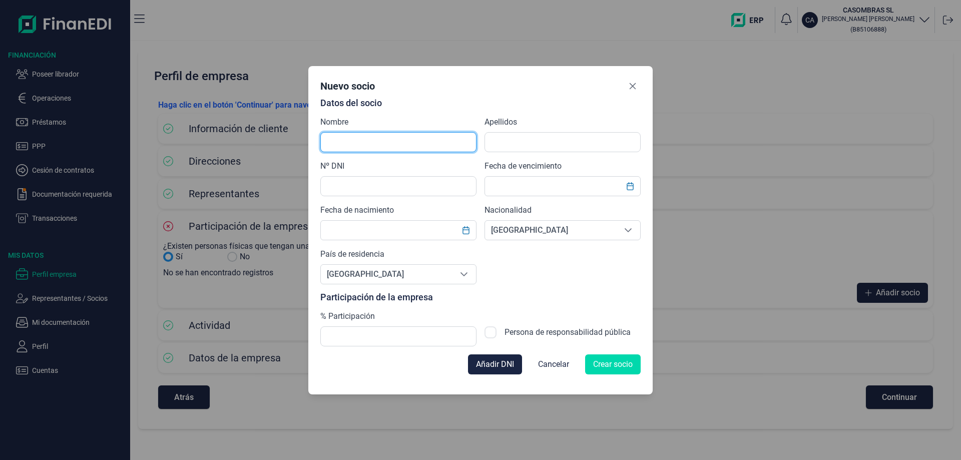
click at [440, 141] on input "text" at bounding box center [398, 142] width 156 height 20
click at [495, 329] on input "checkbox" at bounding box center [490, 332] width 12 height 12
checkbox input "true"
click at [554, 366] on span "Cancelar" at bounding box center [553, 364] width 31 height 12
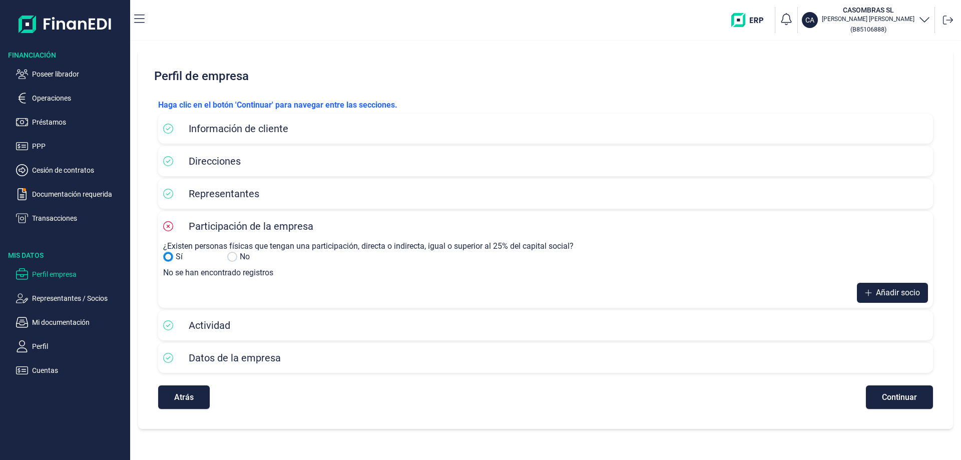
click at [167, 254] on input "No" at bounding box center [168, 257] width 10 height 10
click at [883, 297] on span "Añadir socio" at bounding box center [898, 293] width 44 height 12
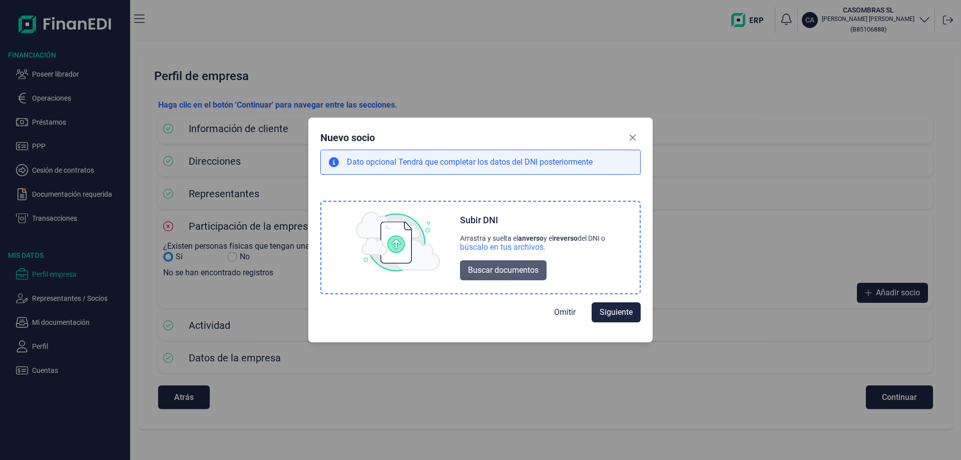
click at [510, 267] on span "Buscar documentos" at bounding box center [503, 270] width 71 height 12
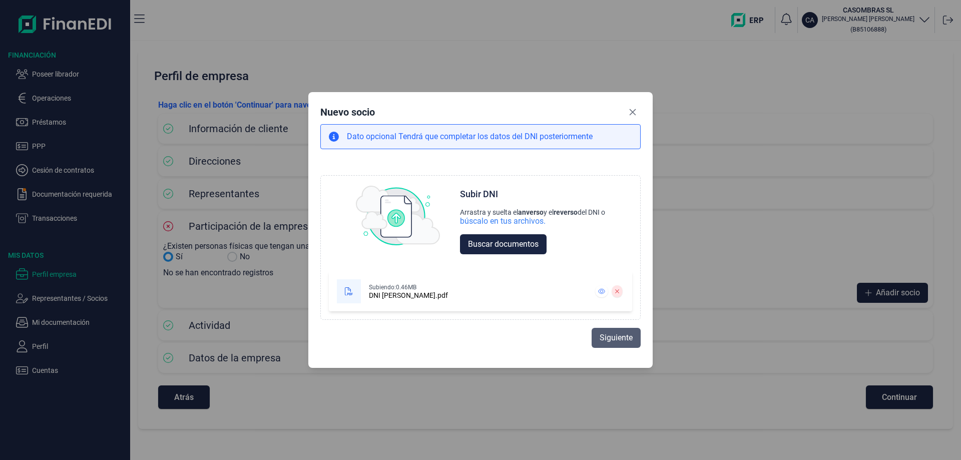
click at [609, 335] on span "Siguiente" at bounding box center [616, 338] width 33 height 12
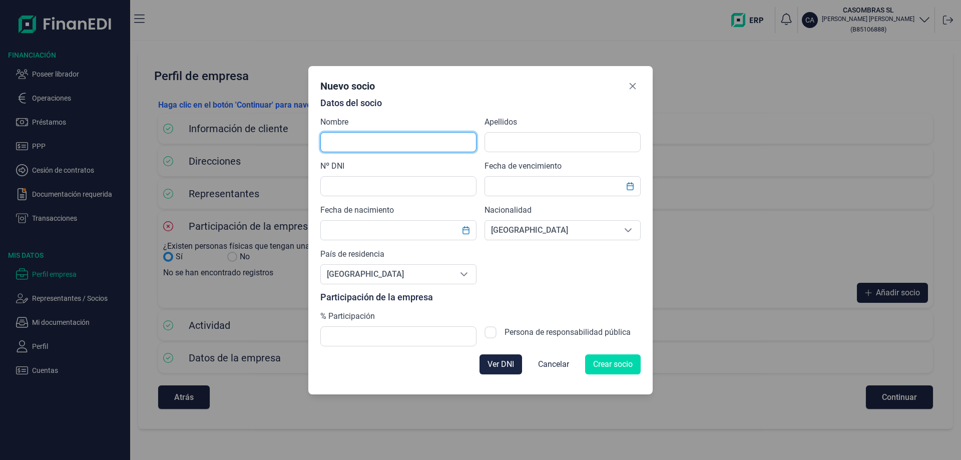
click at [359, 142] on input "text" at bounding box center [398, 142] width 156 height 20
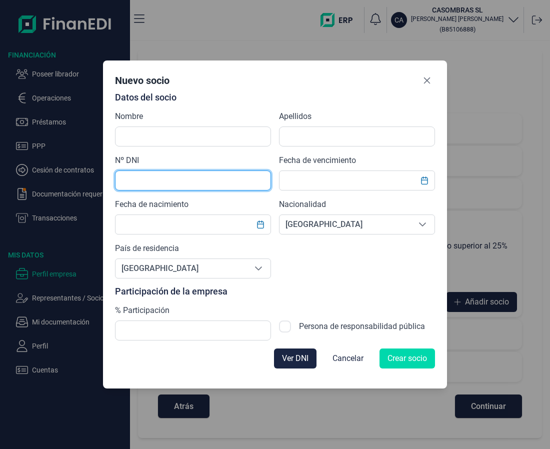
click at [210, 178] on input "text" at bounding box center [193, 181] width 156 height 20
type input "60045158R"
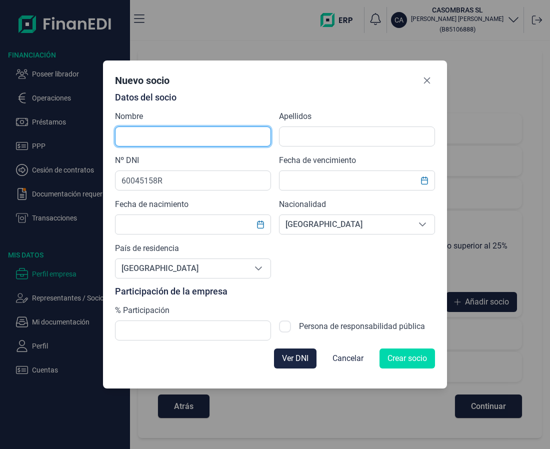
click at [169, 135] on input "text" at bounding box center [193, 137] width 156 height 20
type input "Jaime Rigoberto"
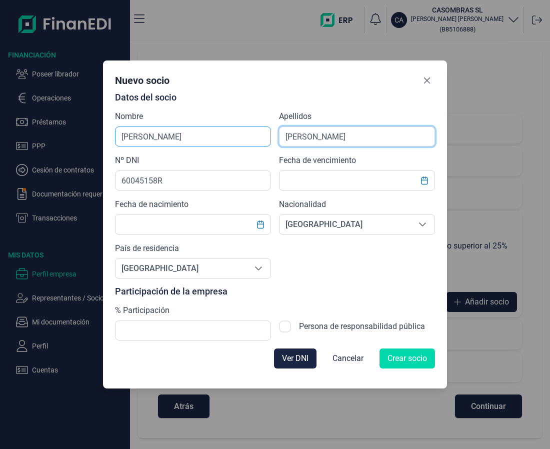
type input "Troya Jimenez"
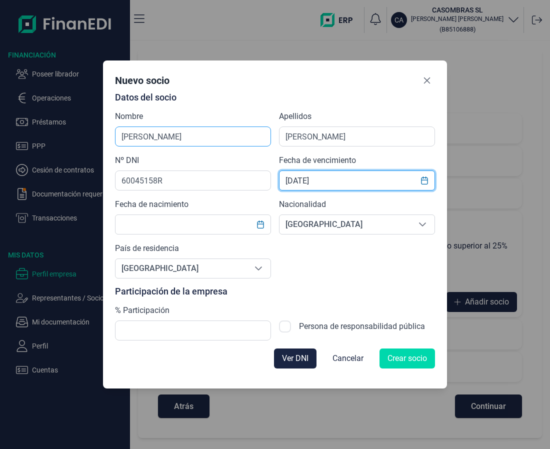
type input "22/05/1970"
drag, startPoint x: 218, startPoint y: 193, endPoint x: 188, endPoint y: 196, distance: 30.7
click at [188, 196] on div "Datos del socio Nombre Jaime Rigoberto Apellidos Troya Jimenez Nº DNI 60045158R…" at bounding box center [275, 217] width 320 height 248
drag, startPoint x: 146, startPoint y: 222, endPoint x: 162, endPoint y: 215, distance: 17.7
click at [147, 222] on input "text" at bounding box center [193, 225] width 156 height 20
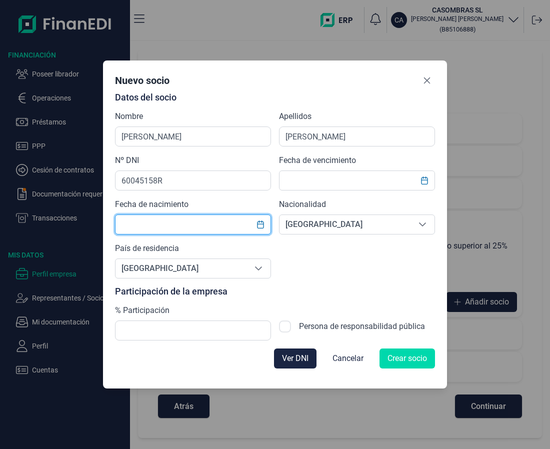
paste input "22/05/1970"
type input "22/05/1970"
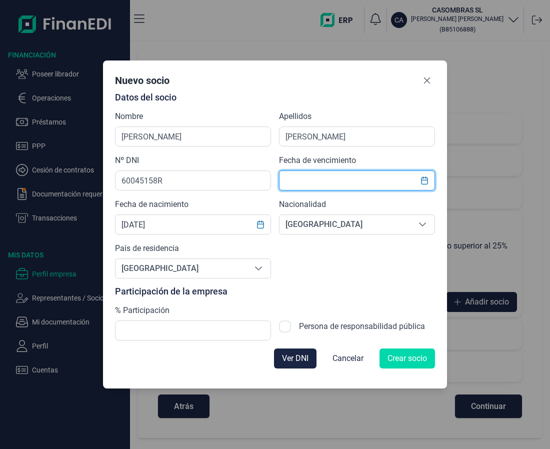
drag, startPoint x: 304, startPoint y: 179, endPoint x: 333, endPoint y: 182, distance: 29.2
click at [305, 179] on input "text" at bounding box center [357, 181] width 156 height 20
type input "15/06/2032"
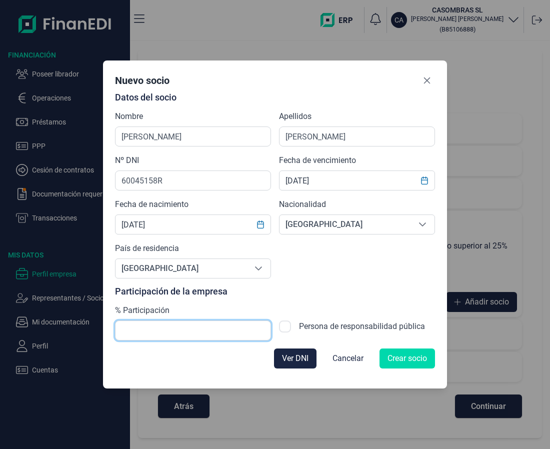
click at [216, 341] on form "Datos del socio Nombre Jaime Rigoberto Apellidos Troya Jimenez Nº DNI 60045158R…" at bounding box center [275, 235] width 320 height 284
type input "100,00"
click at [396, 363] on span "Crear socio" at bounding box center [408, 359] width 40 height 12
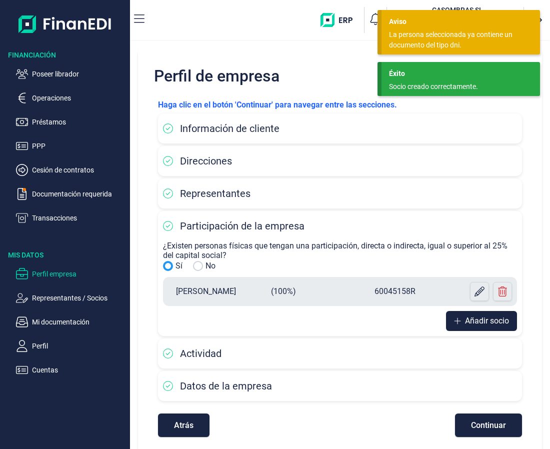
click at [353, 59] on div "Perfil de empresa Haga clic en el botón 'Continuar' para navegar entre las secc…" at bounding box center [340, 253] width 404 height 408
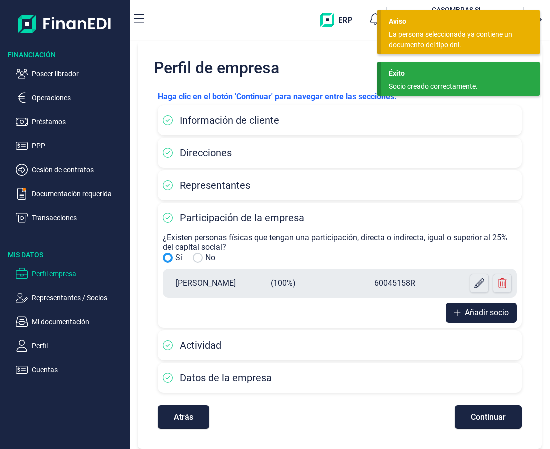
scroll to position [13, 0]
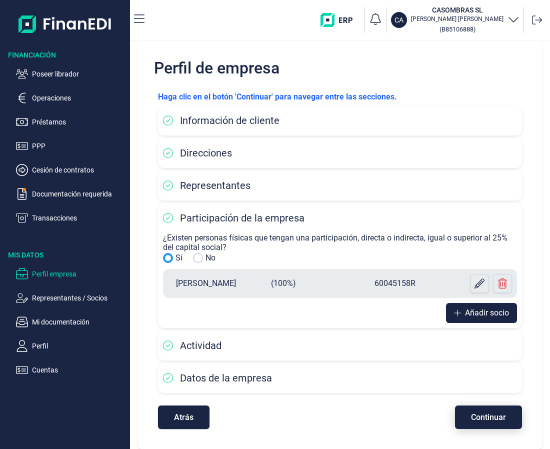
click at [473, 416] on span "Continuar" at bounding box center [488, 418] width 35 height 8
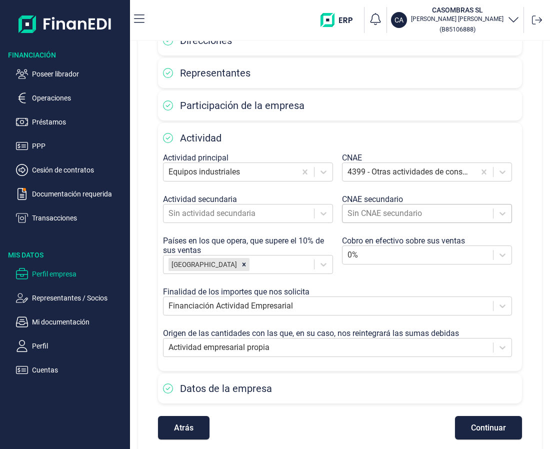
scroll to position [131, 0]
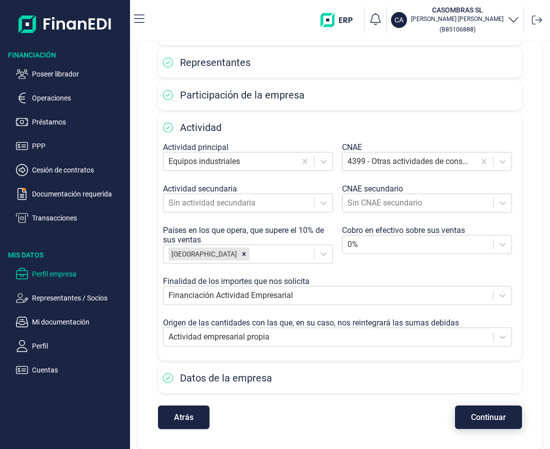
click at [481, 414] on span "Continuar" at bounding box center [488, 418] width 35 height 8
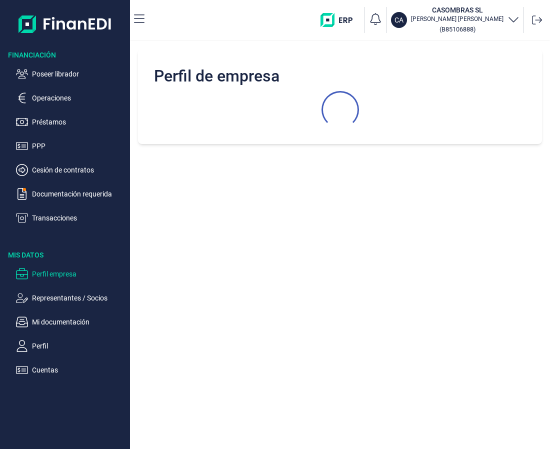
scroll to position [0, 0]
select select "ES"
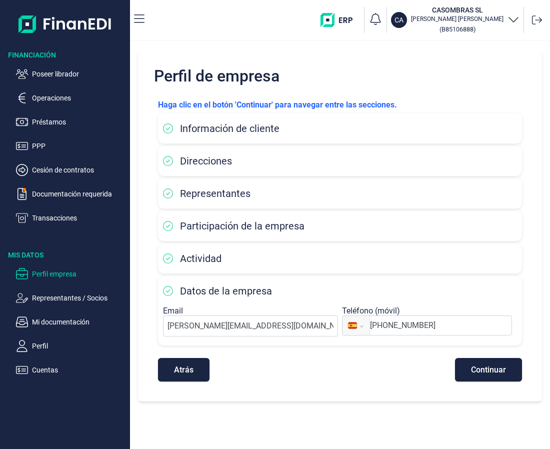
click at [487, 375] on button "Continuar" at bounding box center [488, 370] width 67 height 24
click at [194, 371] on button "Atrás" at bounding box center [184, 370] width 52 height 24
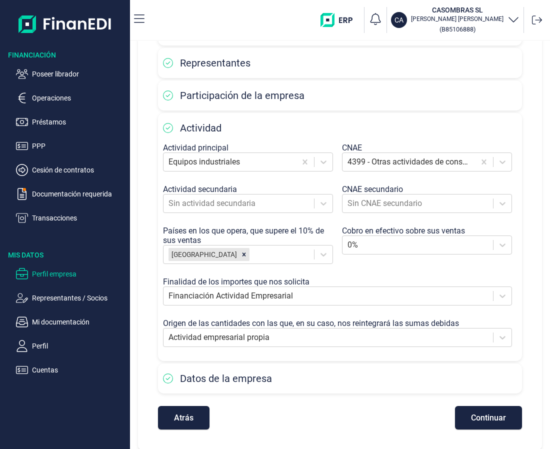
scroll to position [131, 0]
click at [65, 191] on p "Documentación requerida" at bounding box center [79, 194] width 94 height 12
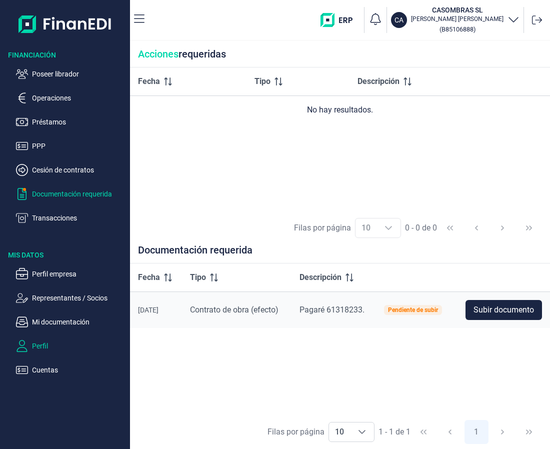
click at [49, 347] on p "Perfil" at bounding box center [79, 346] width 94 height 12
